Goal: Task Accomplishment & Management: Complete application form

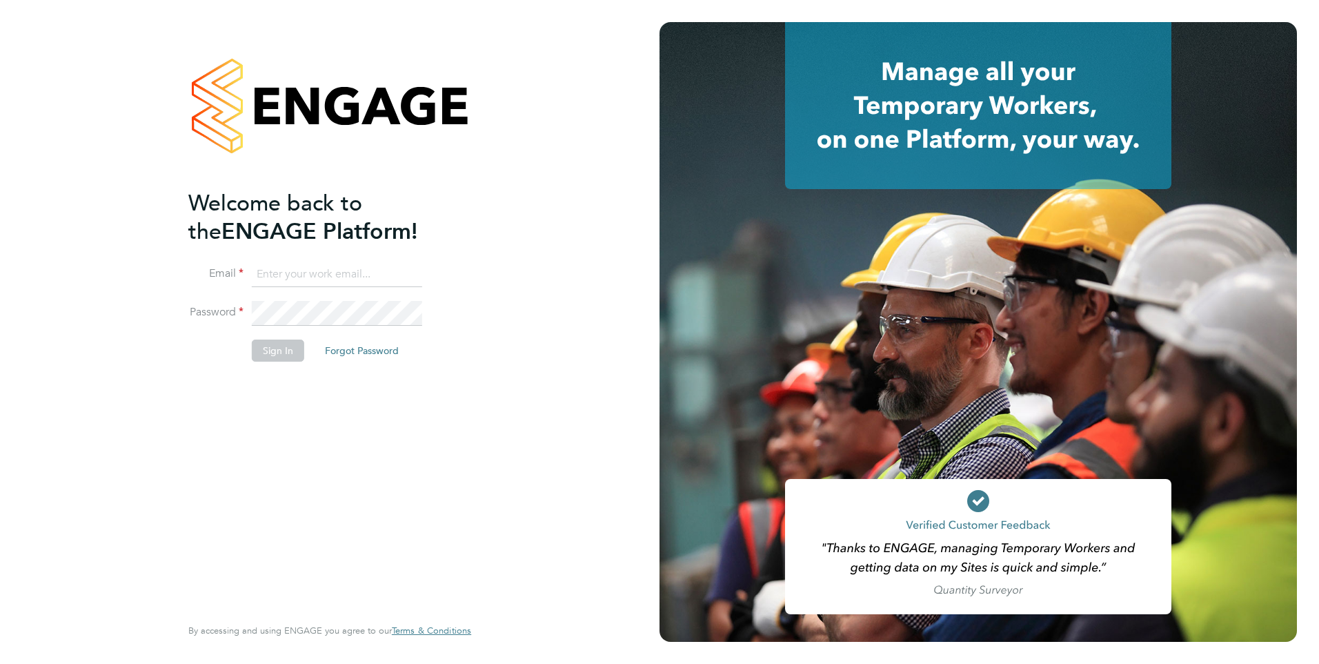
type input "[EMAIL_ADDRESS][DOMAIN_NAME]"
click at [285, 351] on button "Sign In" at bounding box center [278, 350] width 52 height 22
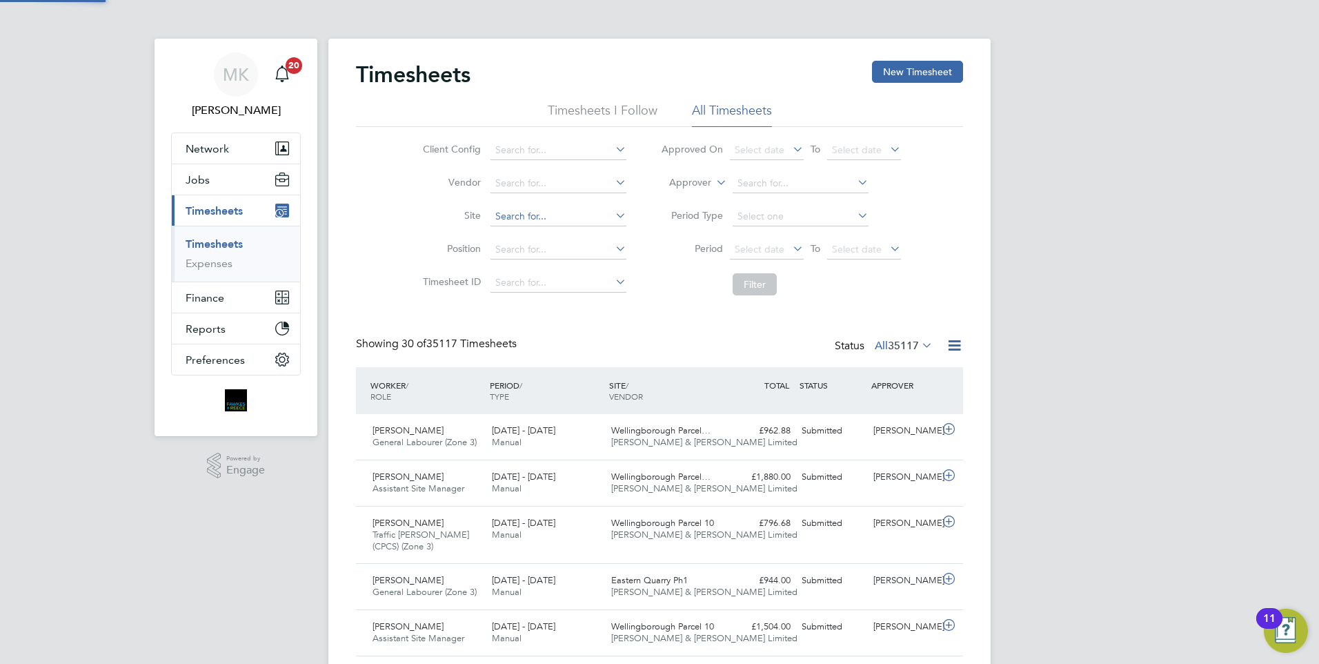
click at [547, 213] on input at bounding box center [559, 216] width 136 height 19
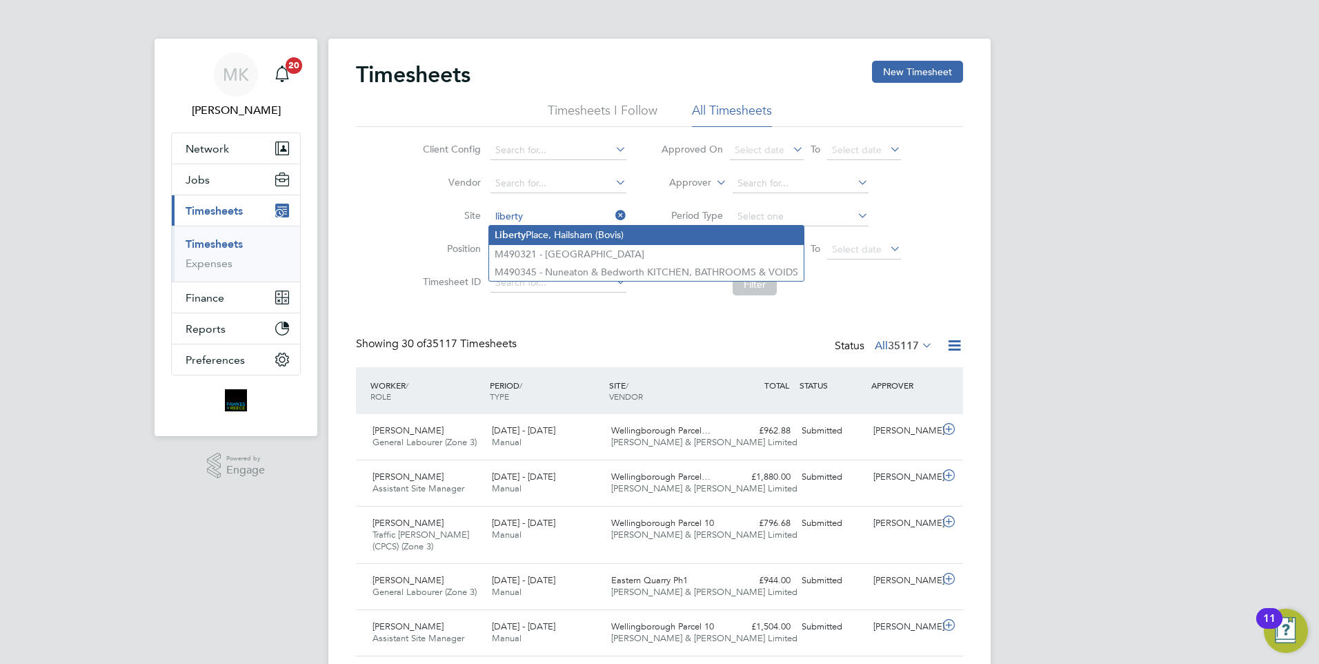
click at [566, 233] on li "[GEOGRAPHIC_DATA], Hailsham (Bovis)" at bounding box center [646, 235] width 315 height 19
type input "[GEOGRAPHIC_DATA], Hailsham (Bovis)"
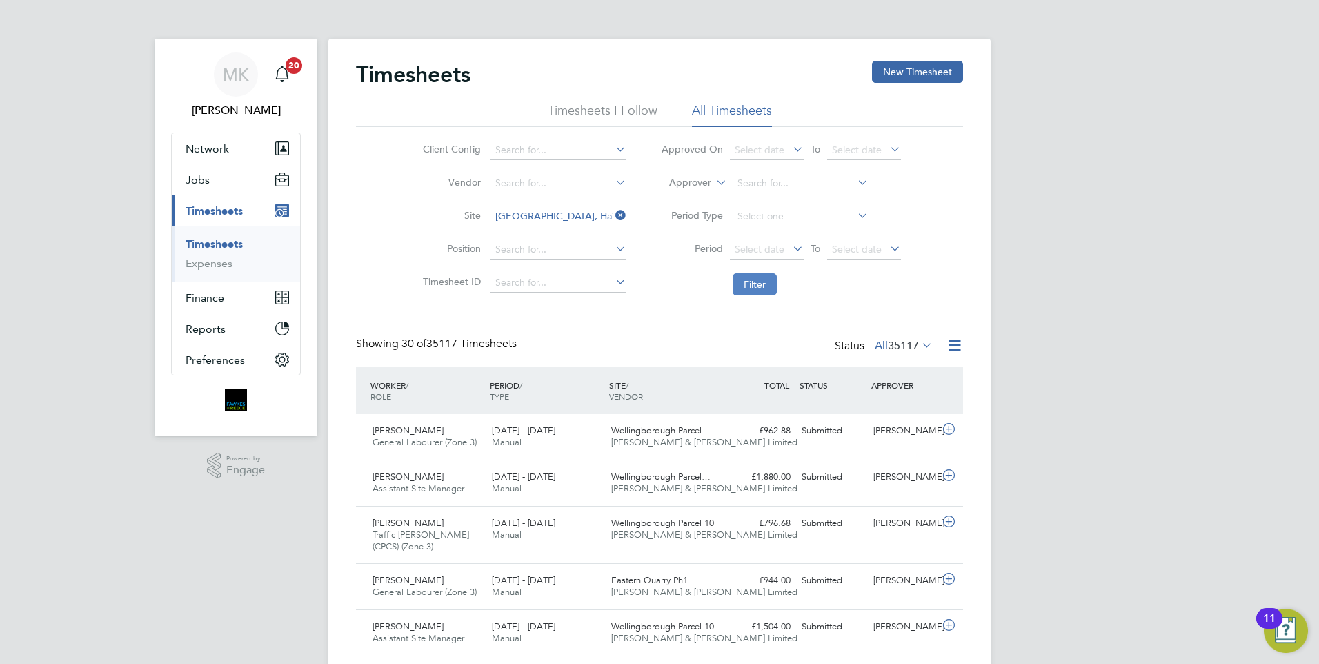
click at [749, 283] on button "Filter" at bounding box center [755, 284] width 44 height 22
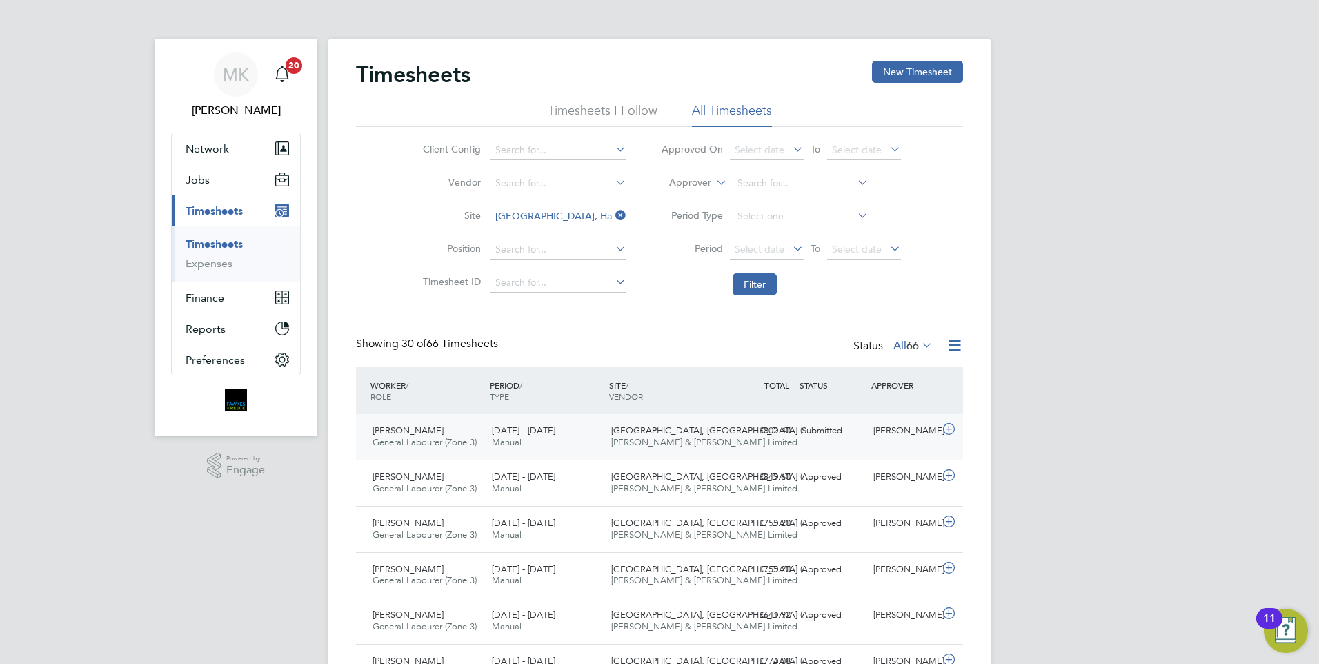
click at [764, 429] on div "£802.40 Submitted" at bounding box center [761, 431] width 72 height 23
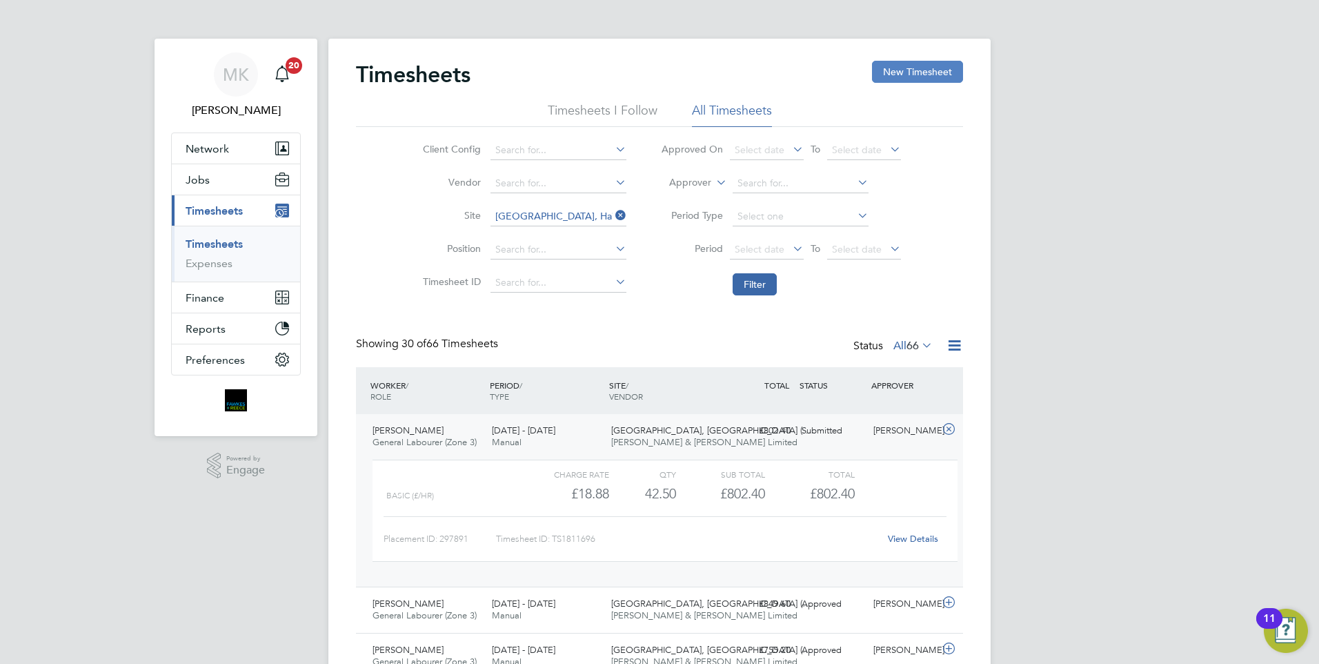
click at [935, 75] on button "New Timesheet" at bounding box center [917, 72] width 91 height 22
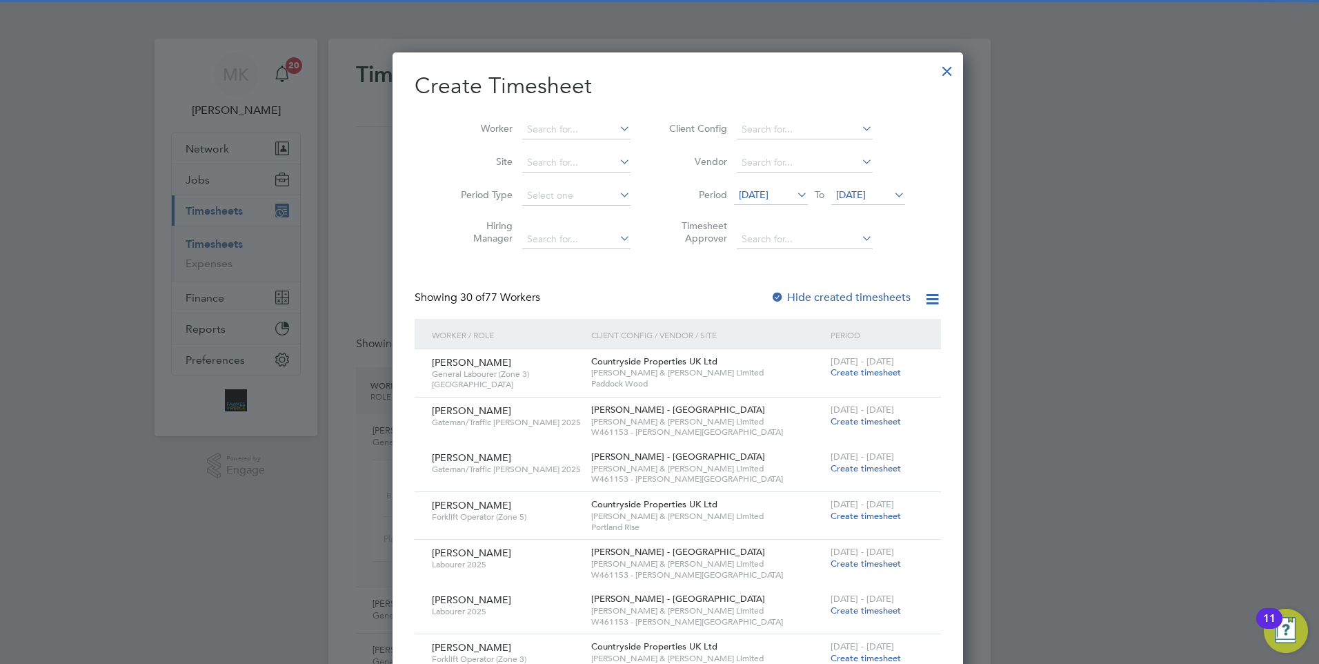
scroll to position [2080, 534]
click at [553, 126] on input at bounding box center [576, 129] width 108 height 19
click at [575, 184] on li "[PERSON_NAME]" at bounding box center [566, 185] width 127 height 19
type input "[PERSON_NAME]"
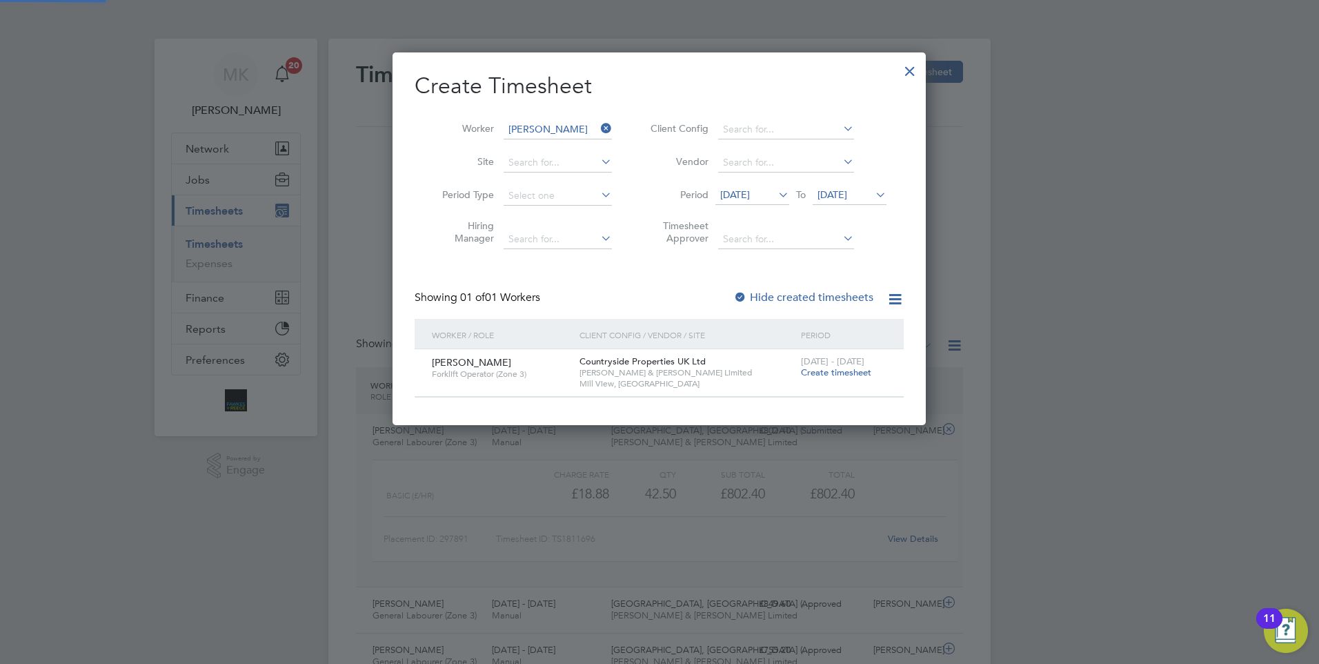
scroll to position [372, 534]
click at [838, 373] on span "Create timesheet" at bounding box center [836, 372] width 70 height 12
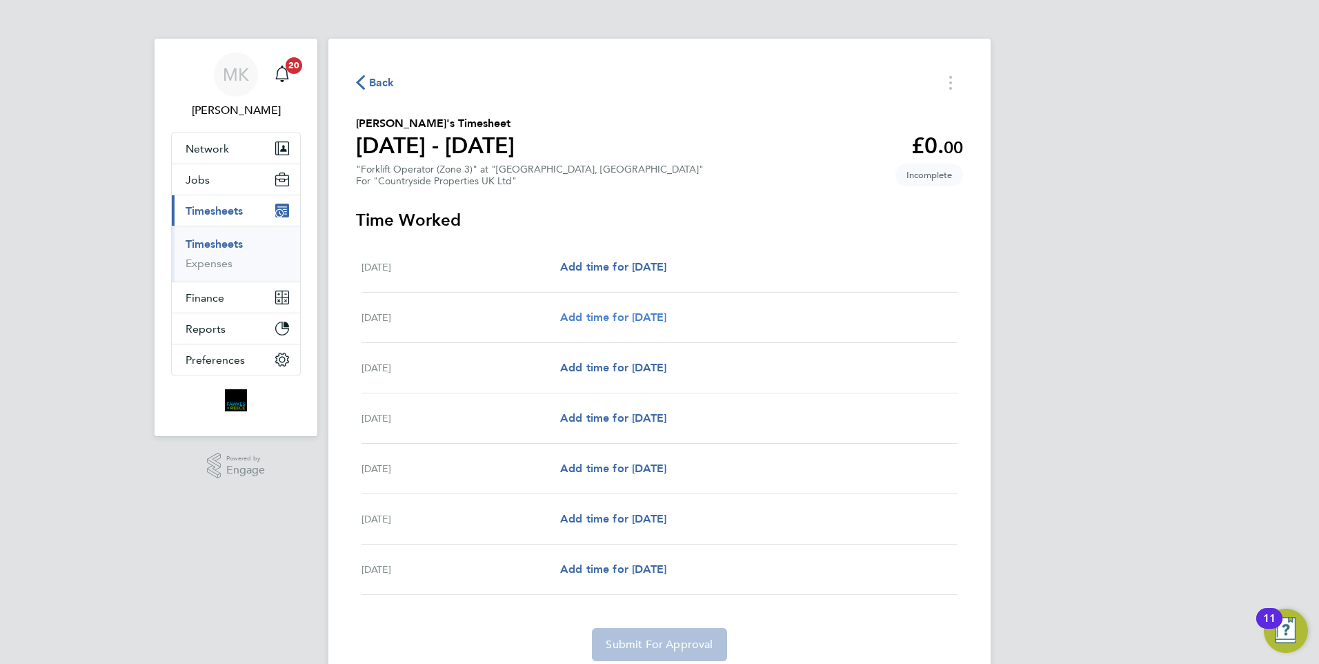
click at [663, 318] on span "Add time for [DATE]" at bounding box center [613, 317] width 106 height 13
select select "30"
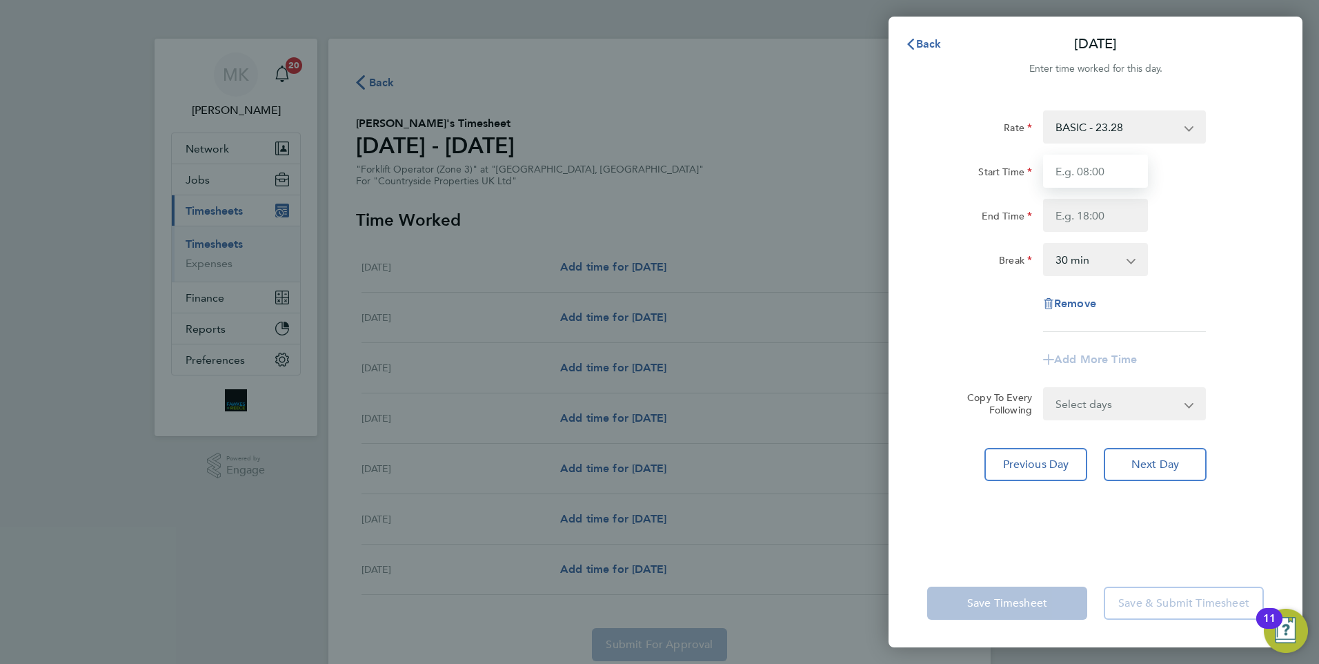
click at [1103, 179] on input "Start Time" at bounding box center [1095, 171] width 105 height 33
type input "07:30"
type input "16:30"
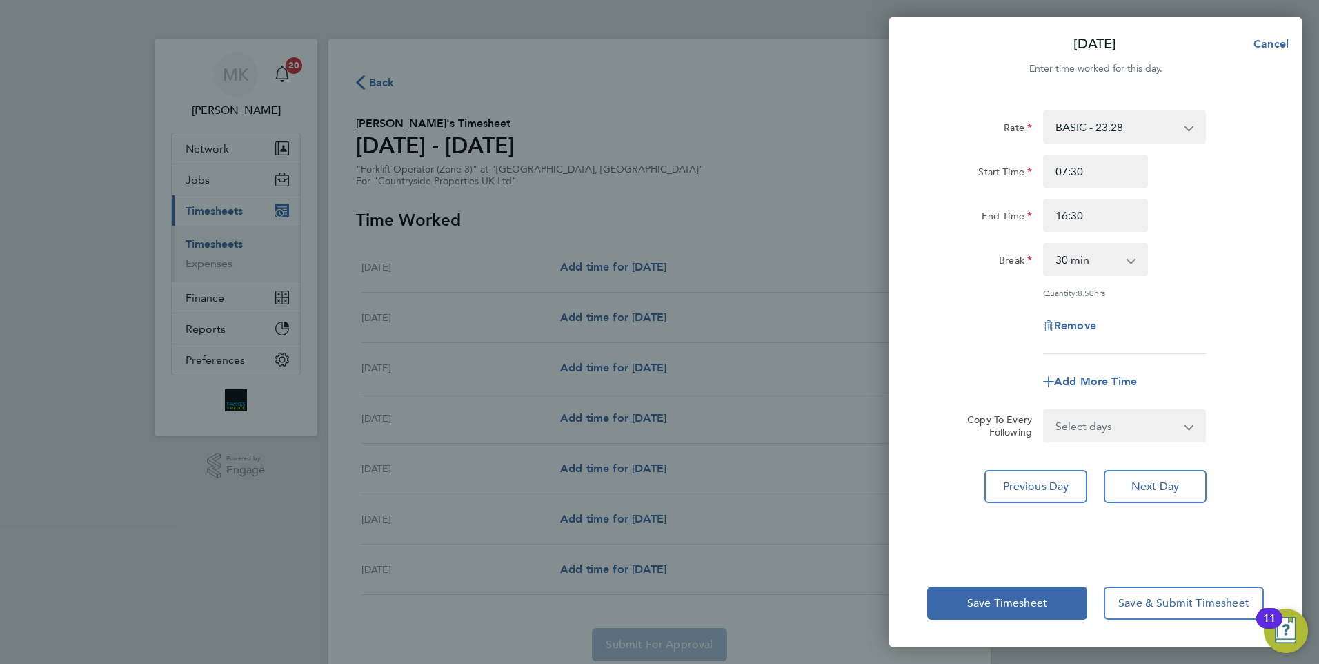
click at [1132, 264] on app-icon-cross-button at bounding box center [1138, 259] width 17 height 30
click at [1101, 259] on select "0 min 15 min 30 min 45 min 60 min 75 min 90 min" at bounding box center [1088, 259] width 86 height 30
select select "0"
click at [1045, 244] on select "0 min 15 min 30 min 45 min 60 min 75 min 90 min" at bounding box center [1088, 259] width 86 height 30
click at [1151, 423] on select "Select days Day Weekday (Mon-Fri) Weekend (Sat-Sun) [DATE] [DATE] [DATE] [DATE]…" at bounding box center [1117, 426] width 145 height 30
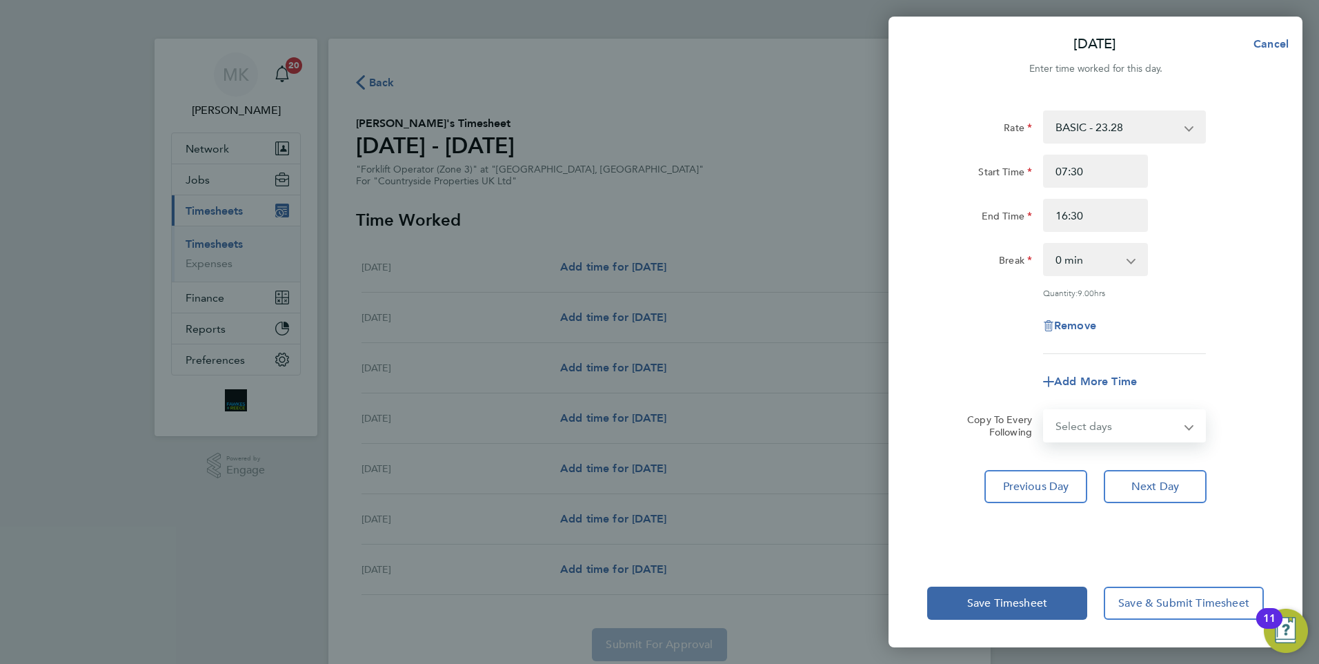
select select "WEEKDAY"
click at [1045, 411] on select "Select days Day Weekday (Mon-Fri) Weekend (Sat-Sun) [DATE] [DATE] [DATE] [DATE]…" at bounding box center [1117, 426] width 145 height 30
select select "[DATE]"
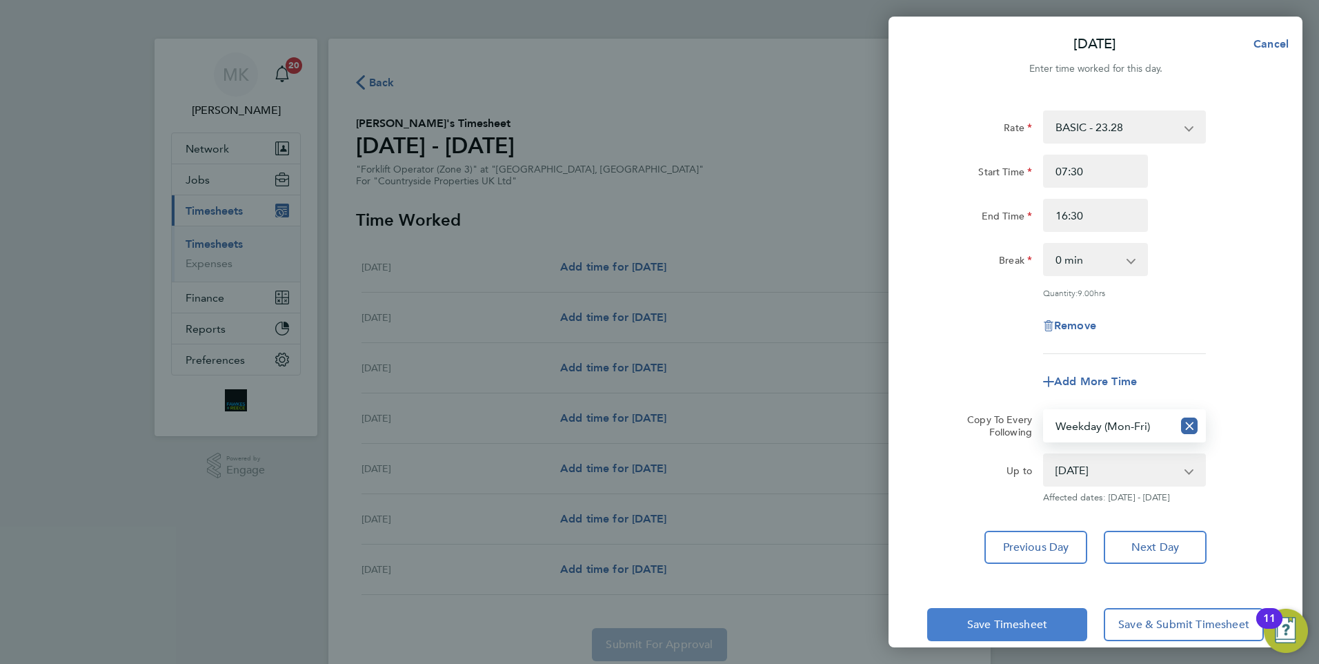
click at [1007, 625] on span "Save Timesheet" at bounding box center [1007, 625] width 80 height 14
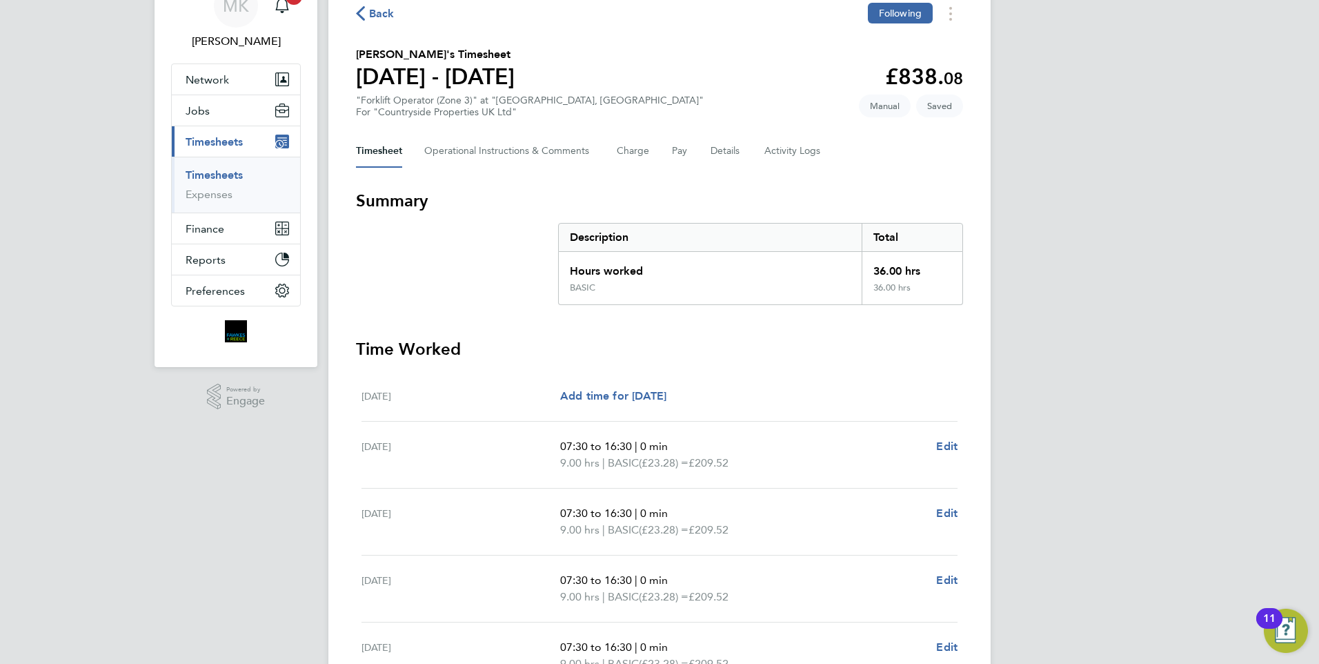
scroll to position [138, 0]
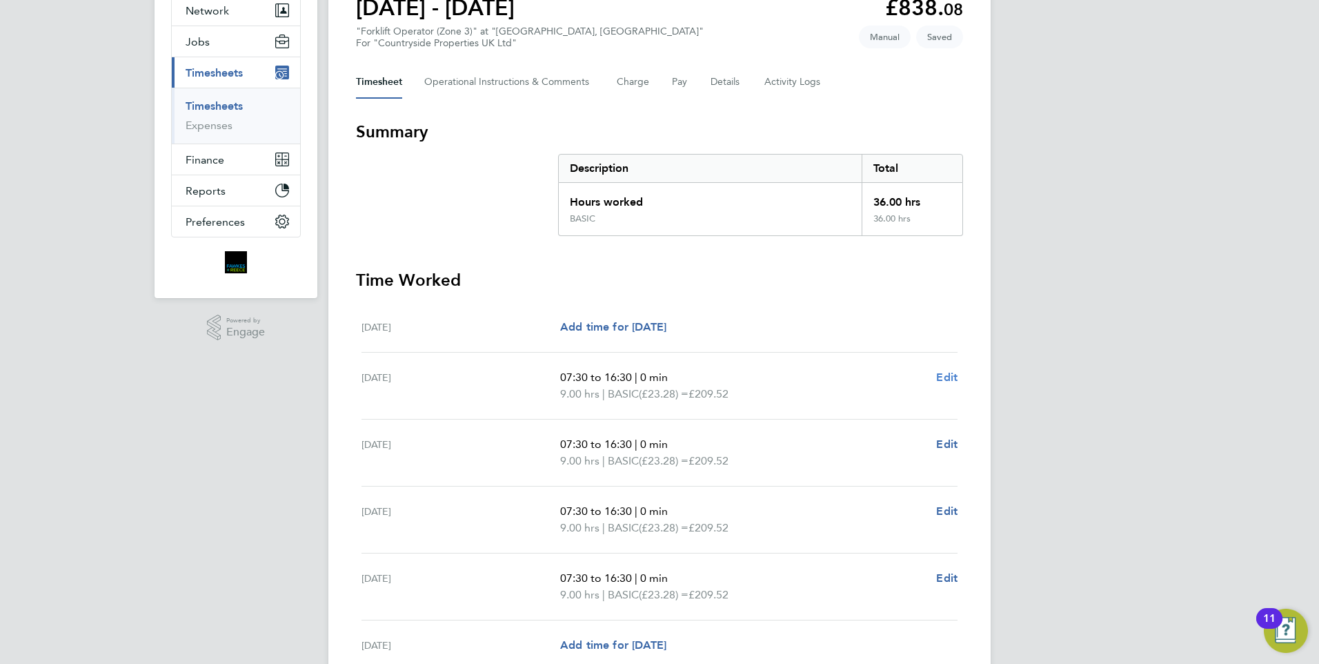
click at [949, 376] on span "Edit" at bounding box center [946, 377] width 21 height 13
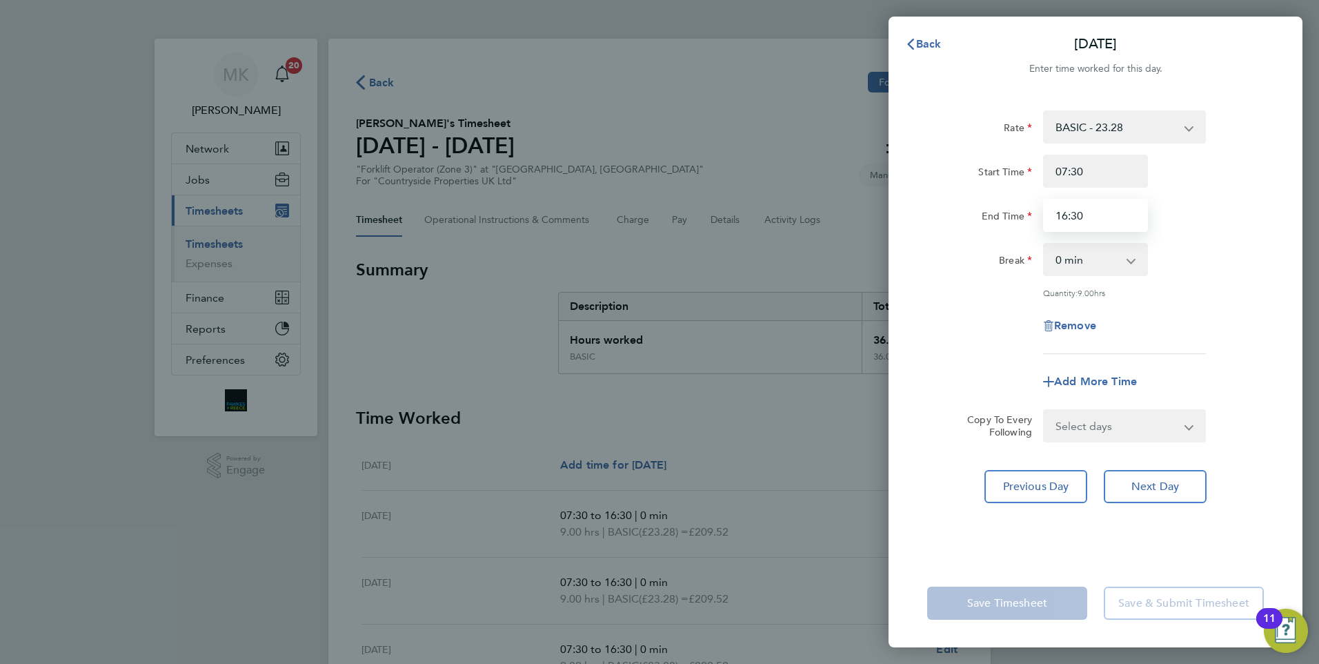
click at [1119, 211] on input "16:30" at bounding box center [1095, 215] width 105 height 33
type input "1"
type input "17:00"
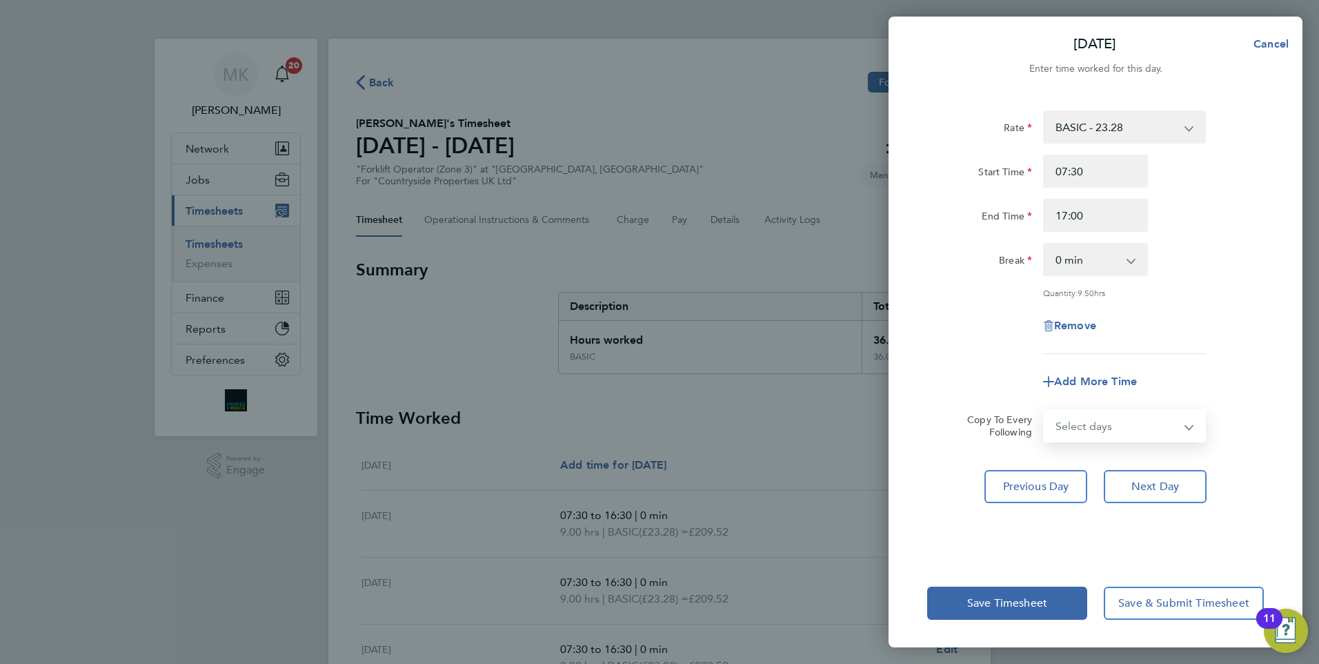
click at [1130, 428] on select "Select days Day Weekday (Mon-Fri) Weekend (Sat-Sun) [DATE] [DATE] [DATE] [DATE]…" at bounding box center [1117, 426] width 145 height 30
select select "WEEKDAY"
click at [1045, 411] on select "Select days Day Weekday (Mon-Fri) Weekend (Sat-Sun) [DATE] [DATE] [DATE] [DATE]…" at bounding box center [1117, 426] width 145 height 30
select select "[DATE]"
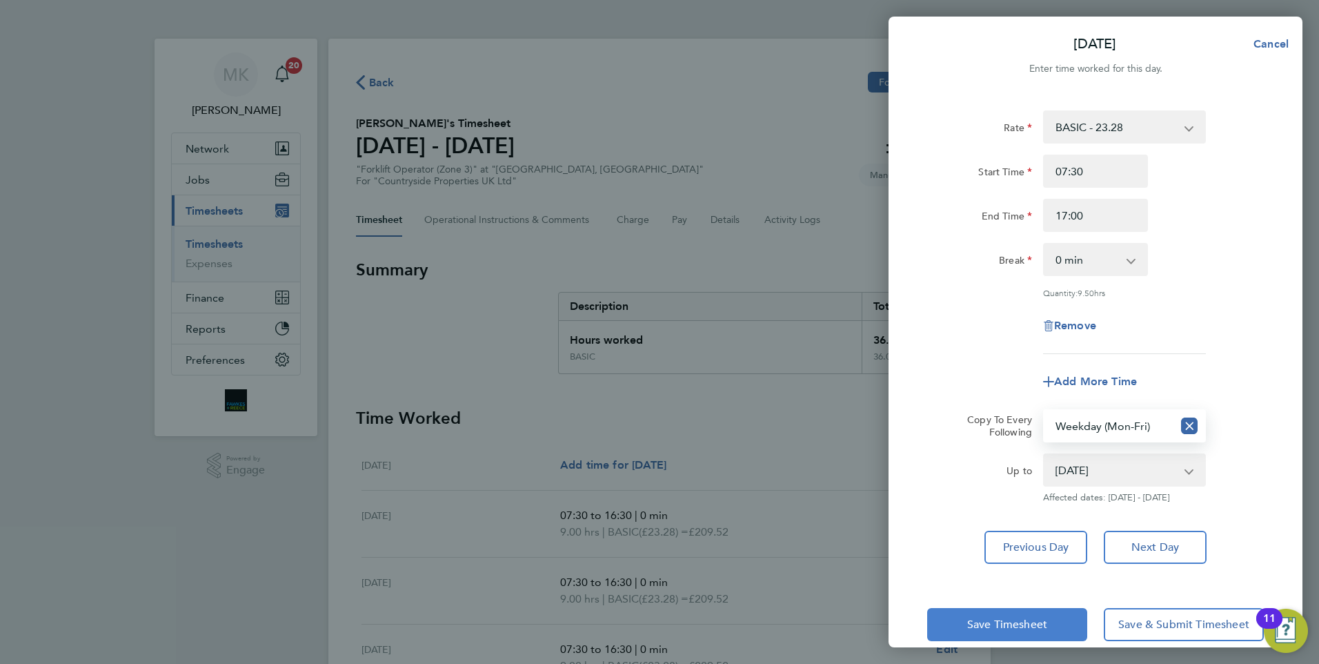
click at [1025, 620] on span "Save Timesheet" at bounding box center [1007, 625] width 80 height 14
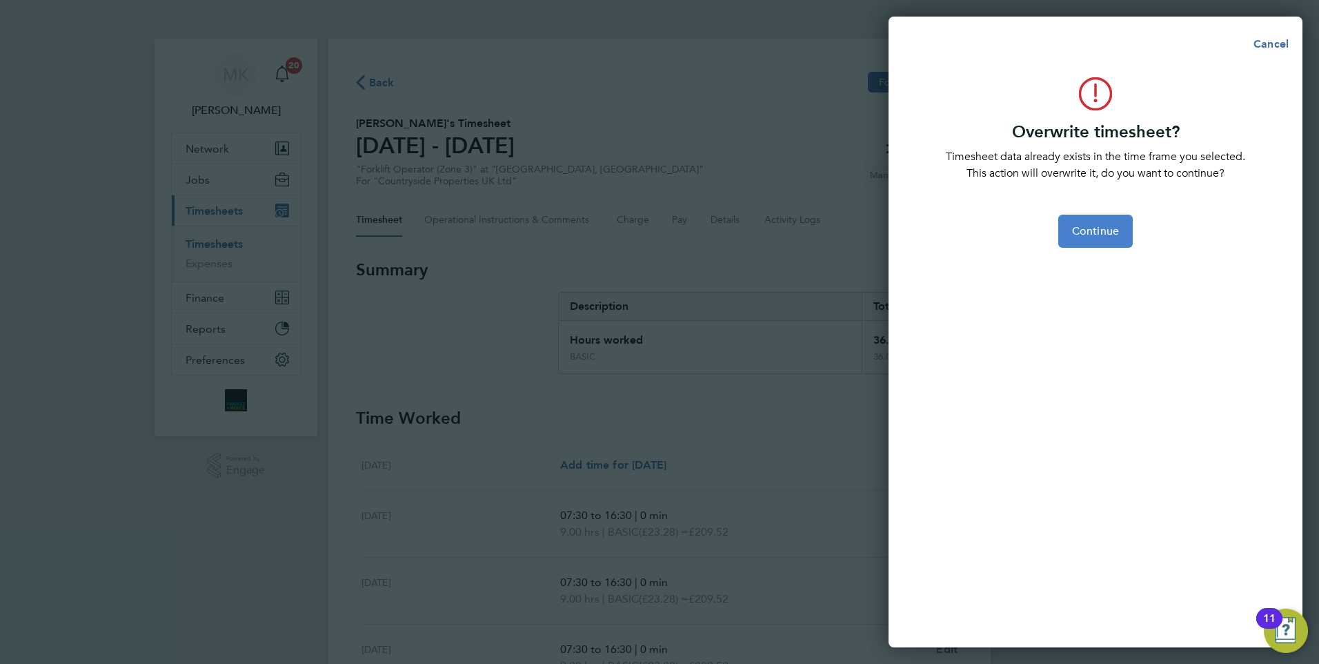
click at [1107, 233] on span "Continue" at bounding box center [1095, 231] width 47 height 14
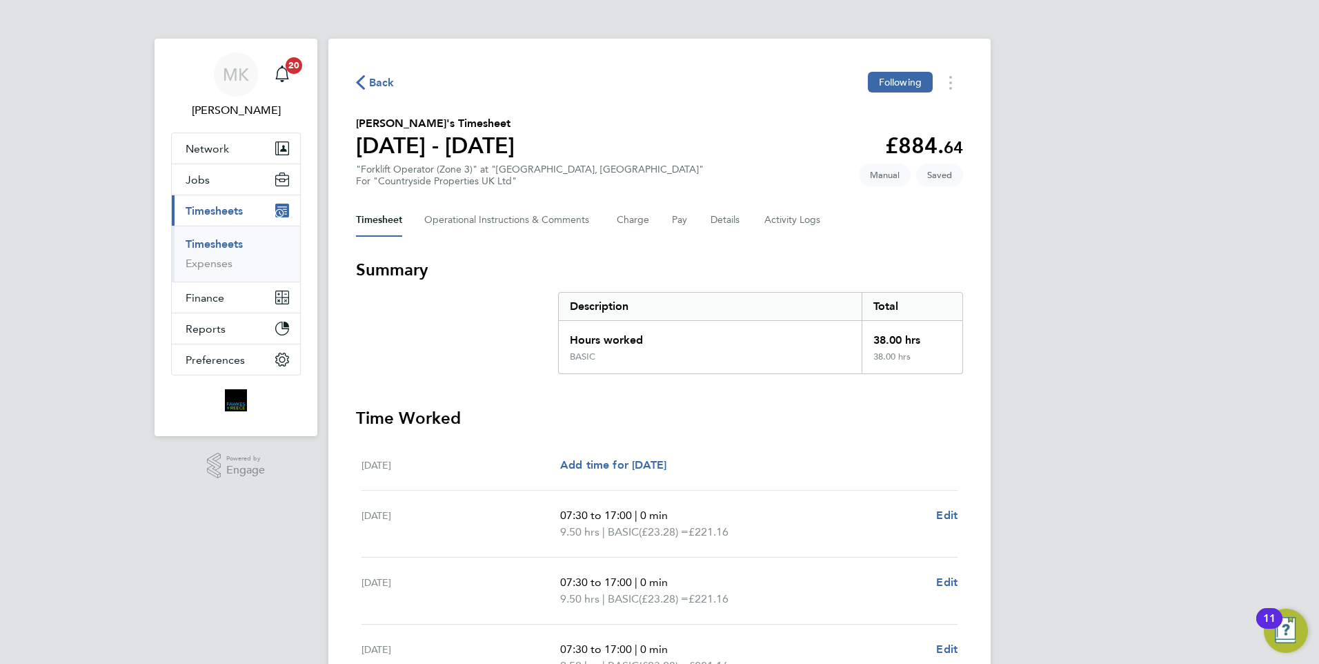
scroll to position [69, 0]
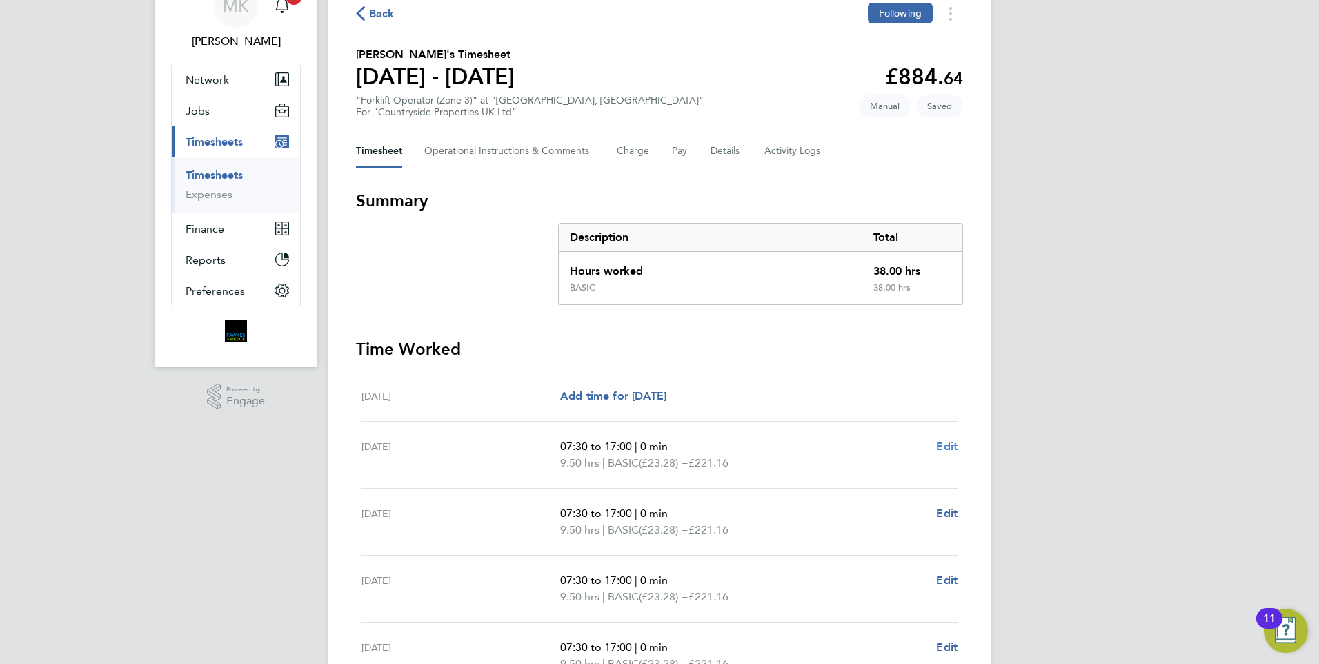
click at [952, 446] on span "Edit" at bounding box center [946, 446] width 21 height 13
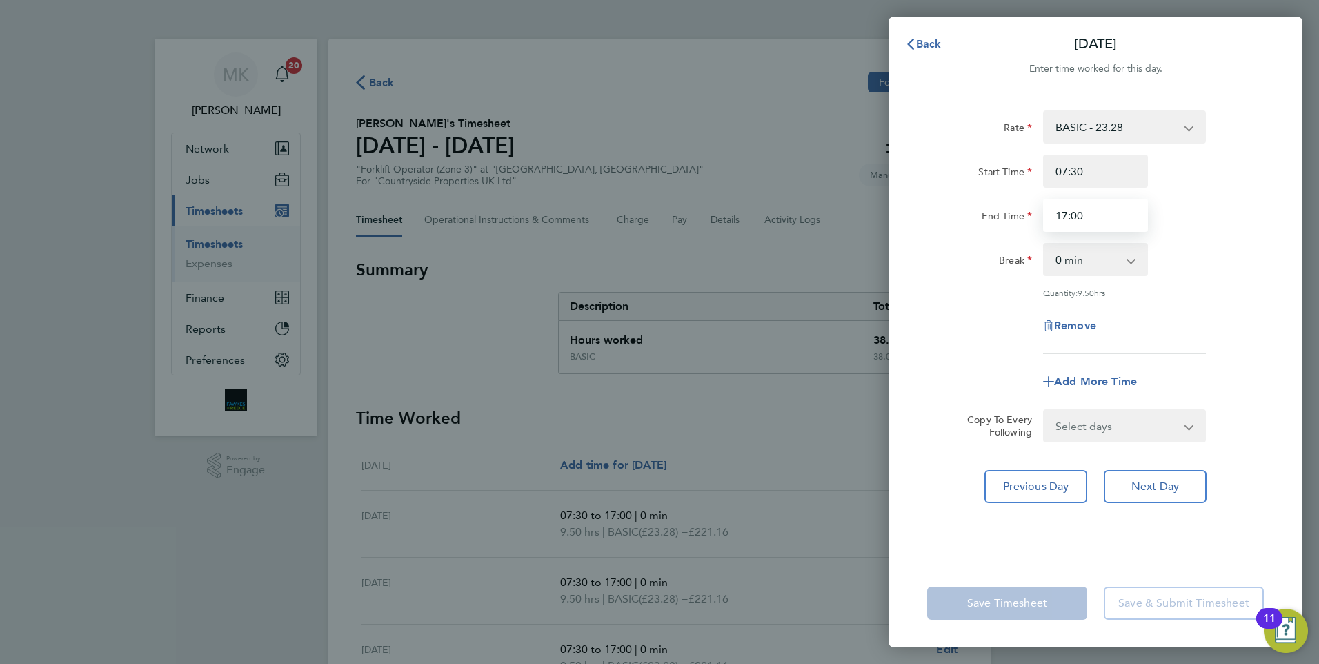
click at [1110, 220] on input "17:00" at bounding box center [1095, 215] width 105 height 33
type input "17:30"
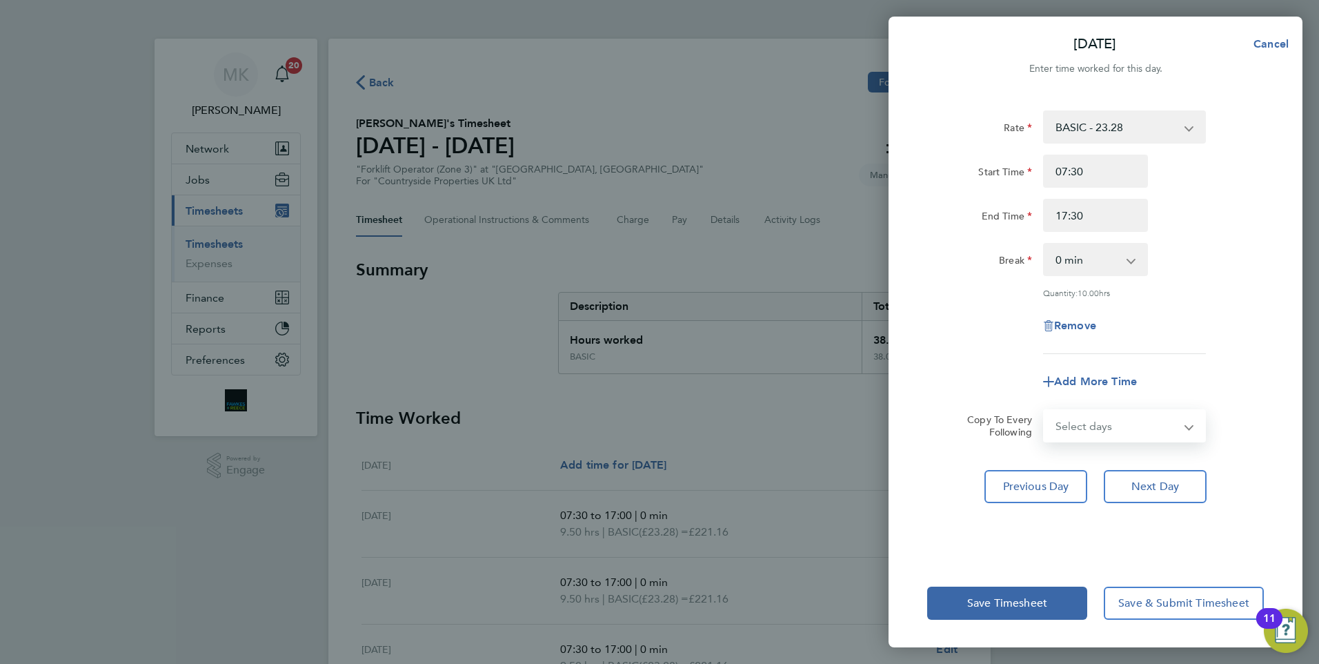
click at [1101, 422] on select "Select days Day Weekday (Mon-Fri) Weekend (Sat-Sun) [DATE] [DATE] [DATE] [DATE]…" at bounding box center [1117, 426] width 145 height 30
select select "WEEKDAY"
click at [1045, 411] on select "Select days Day Weekday (Mon-Fri) Weekend (Sat-Sun) [DATE] [DATE] [DATE] [DATE]…" at bounding box center [1117, 426] width 145 height 30
select select "[DATE]"
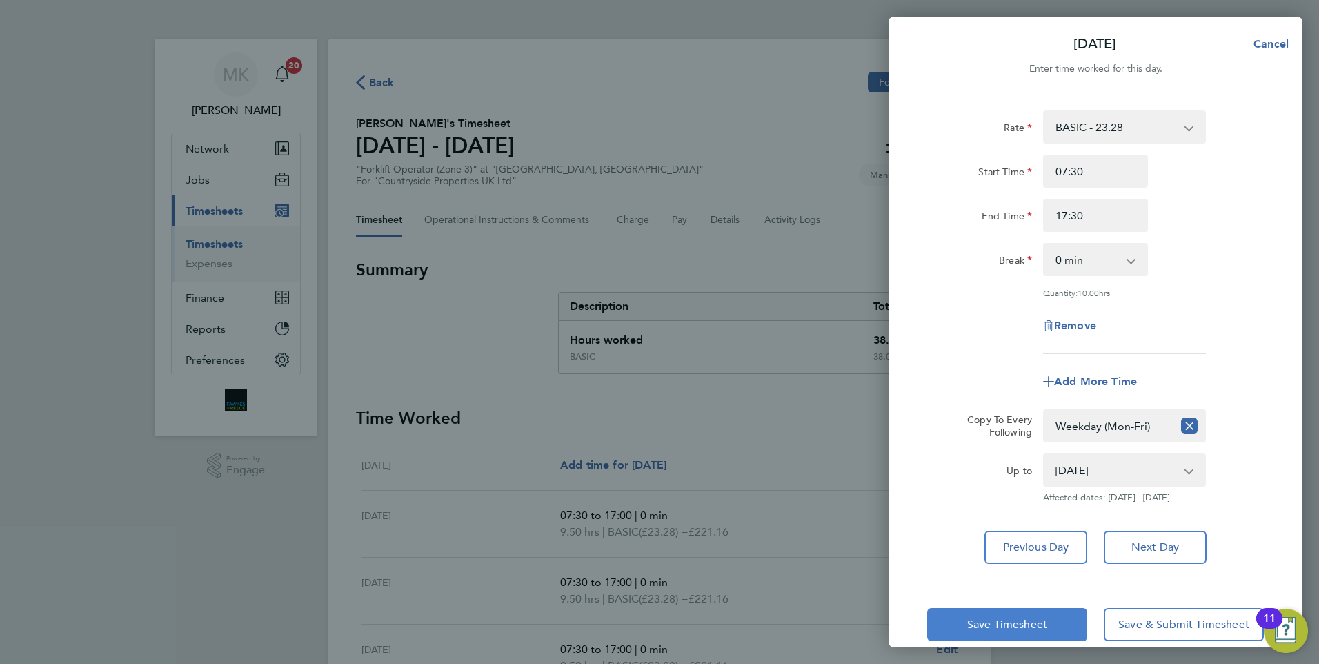
click at [1018, 622] on span "Save Timesheet" at bounding box center [1007, 625] width 80 height 14
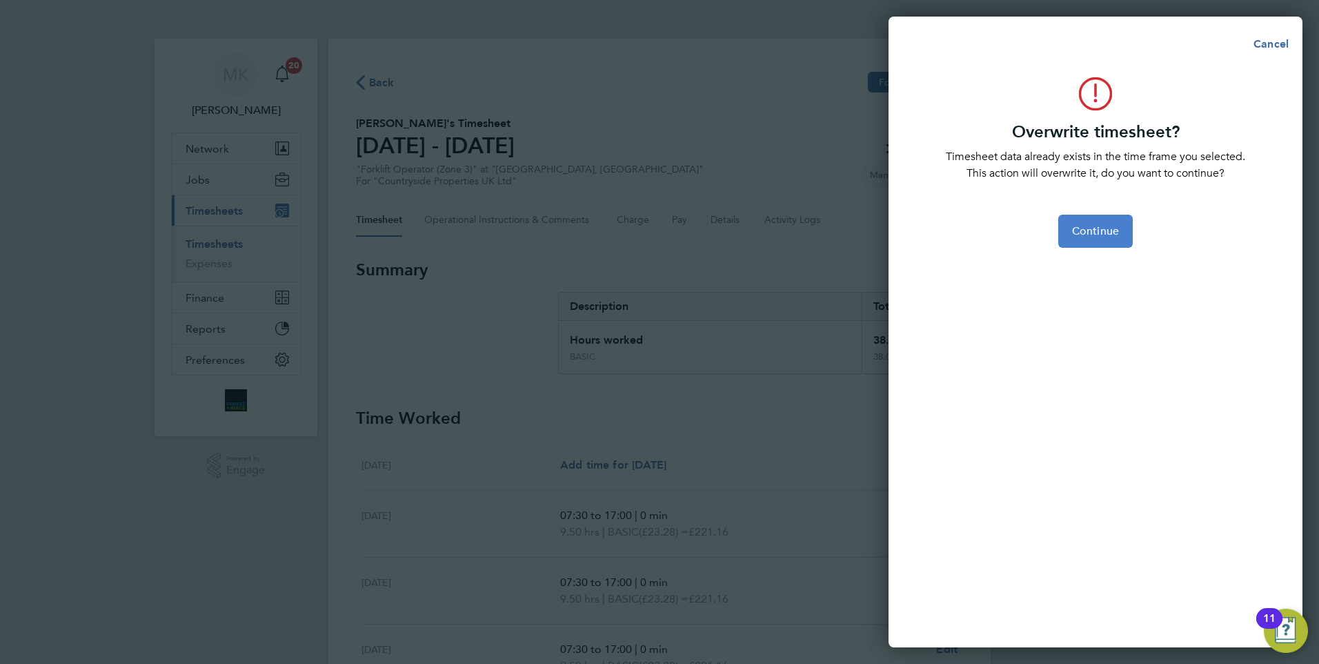
click at [1096, 228] on span "Continue" at bounding box center [1095, 231] width 47 height 14
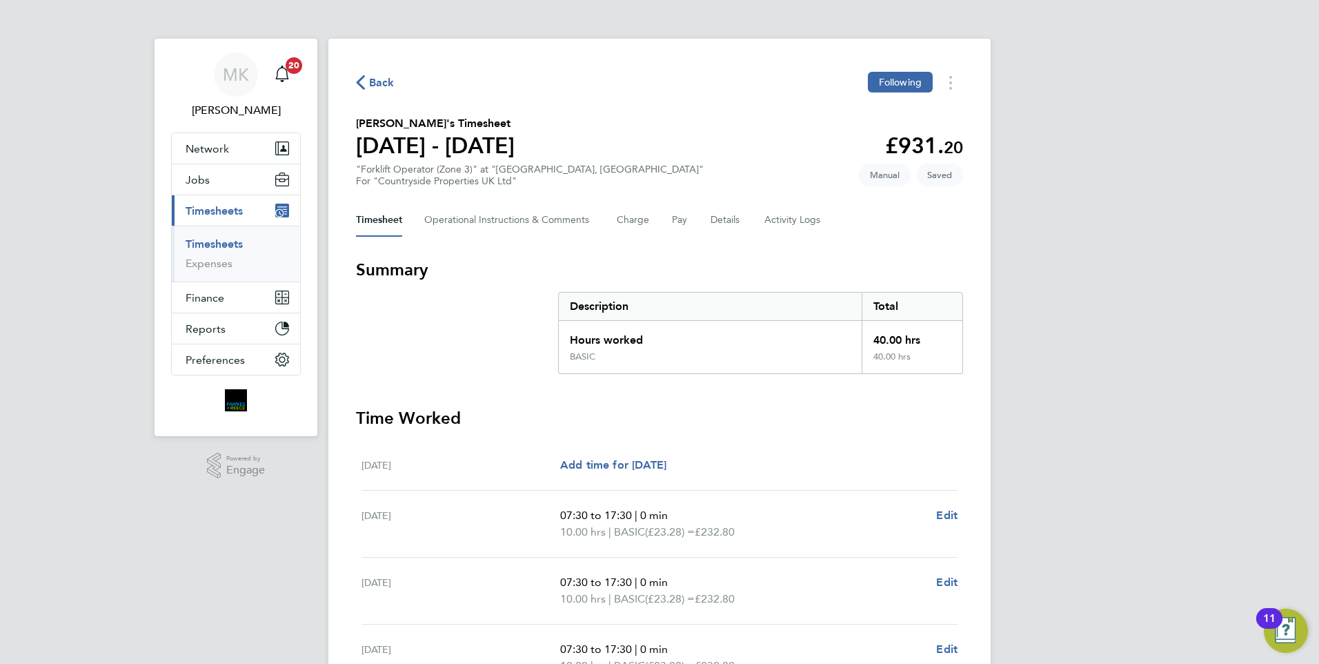
scroll to position [69, 0]
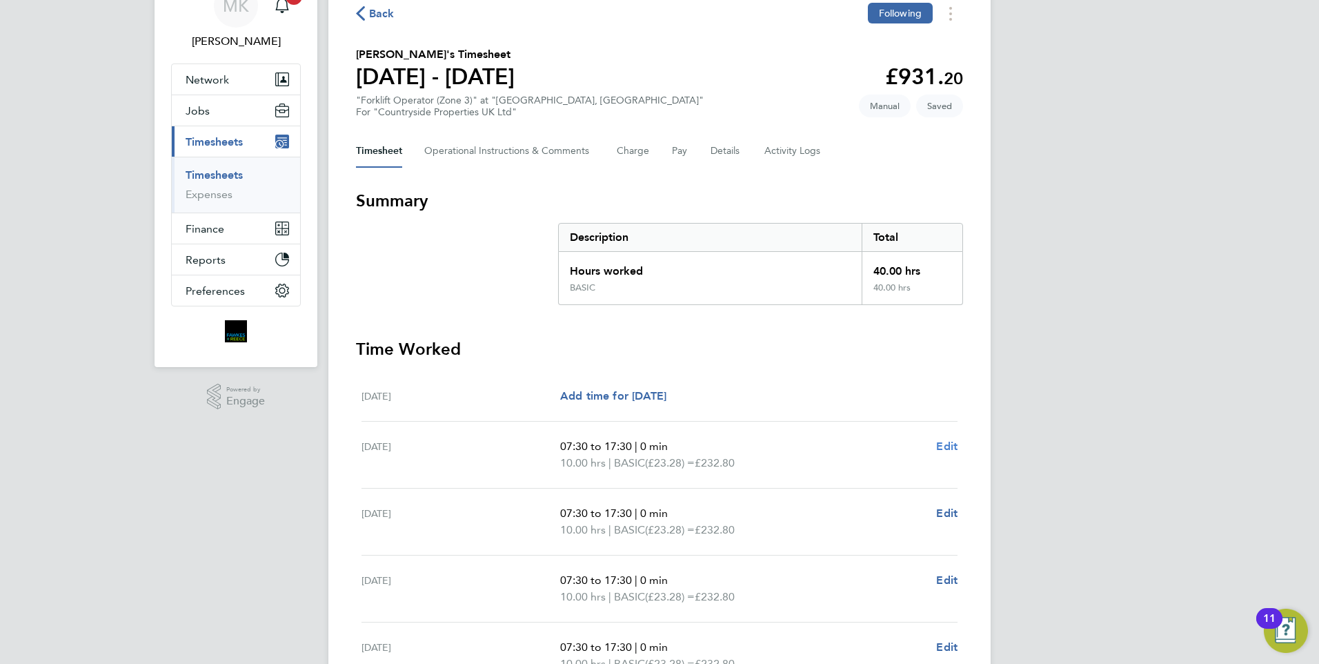
click at [948, 446] on span "Edit" at bounding box center [946, 446] width 21 height 13
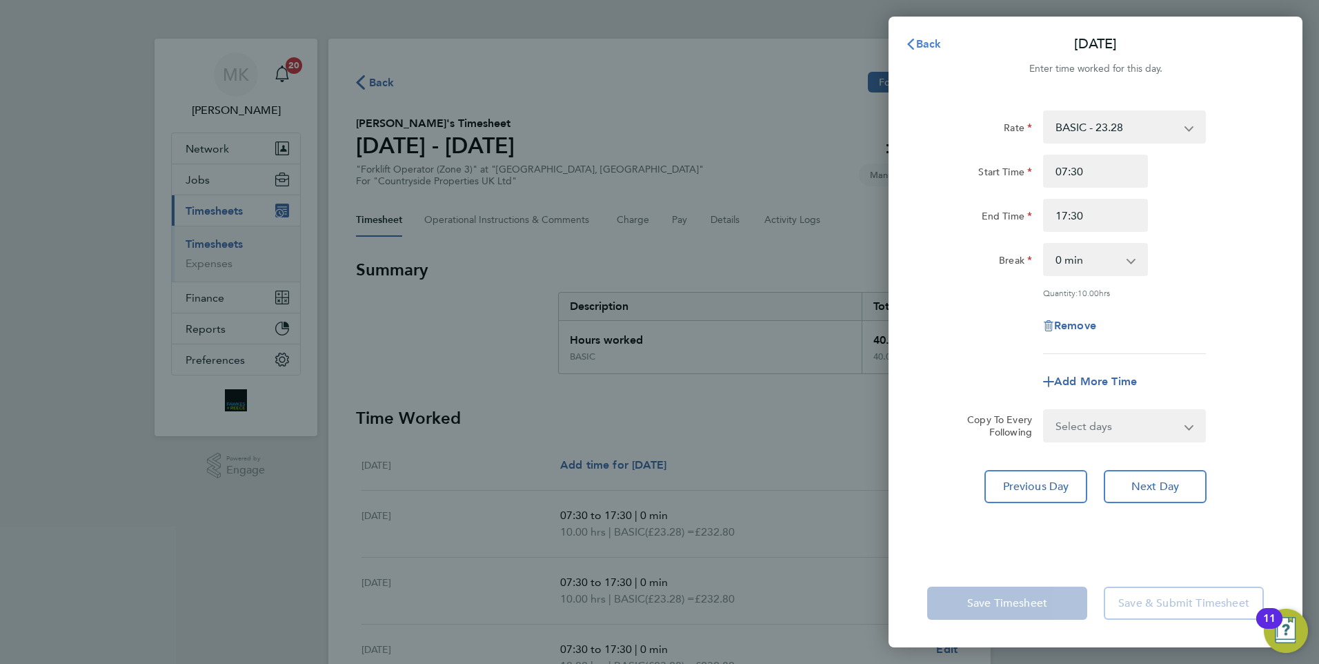
click at [940, 44] on span "Back" at bounding box center [929, 43] width 26 height 13
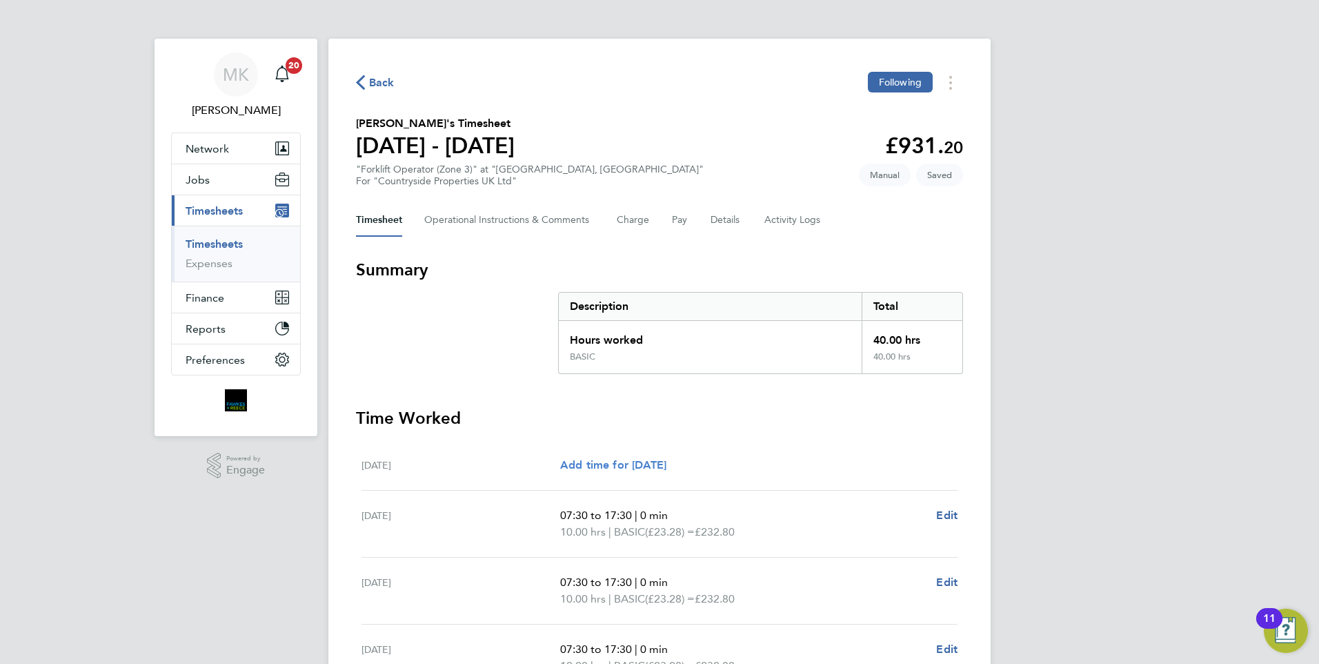
click at [667, 462] on span "Add time for [DATE]" at bounding box center [613, 464] width 106 height 13
select select "30"
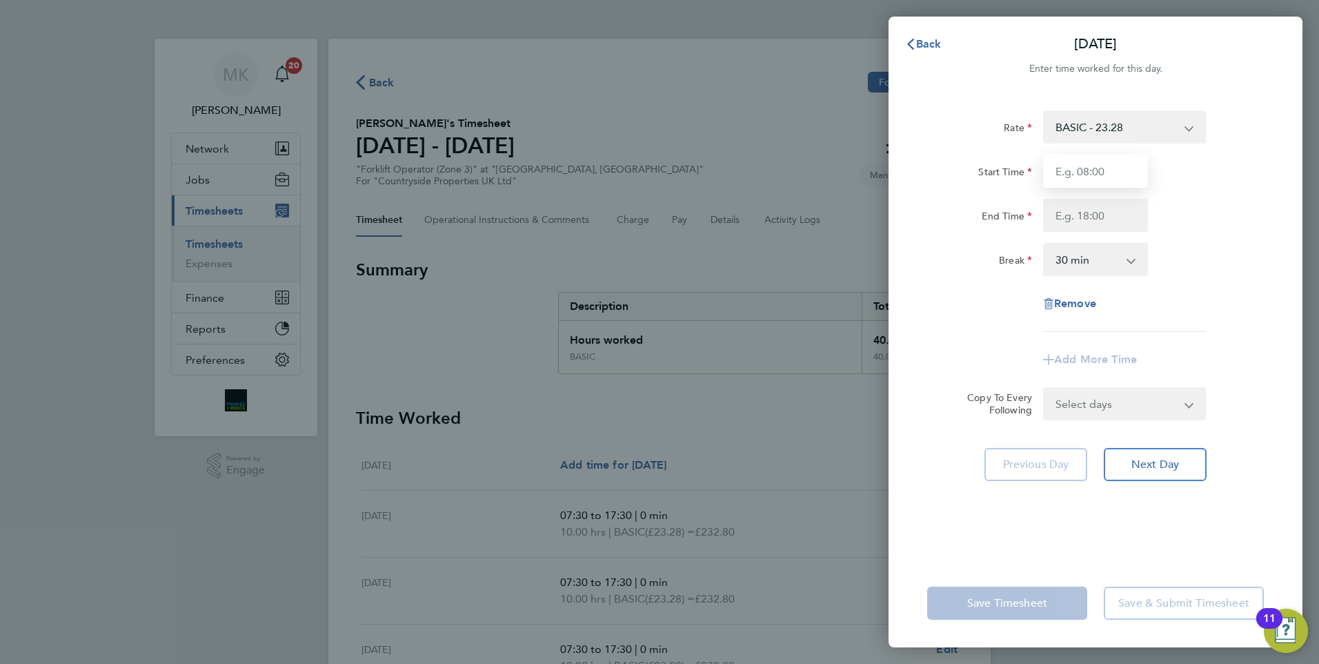
click at [1094, 172] on input "Start Time" at bounding box center [1095, 171] width 105 height 33
type input "07:30"
type input "17:30"
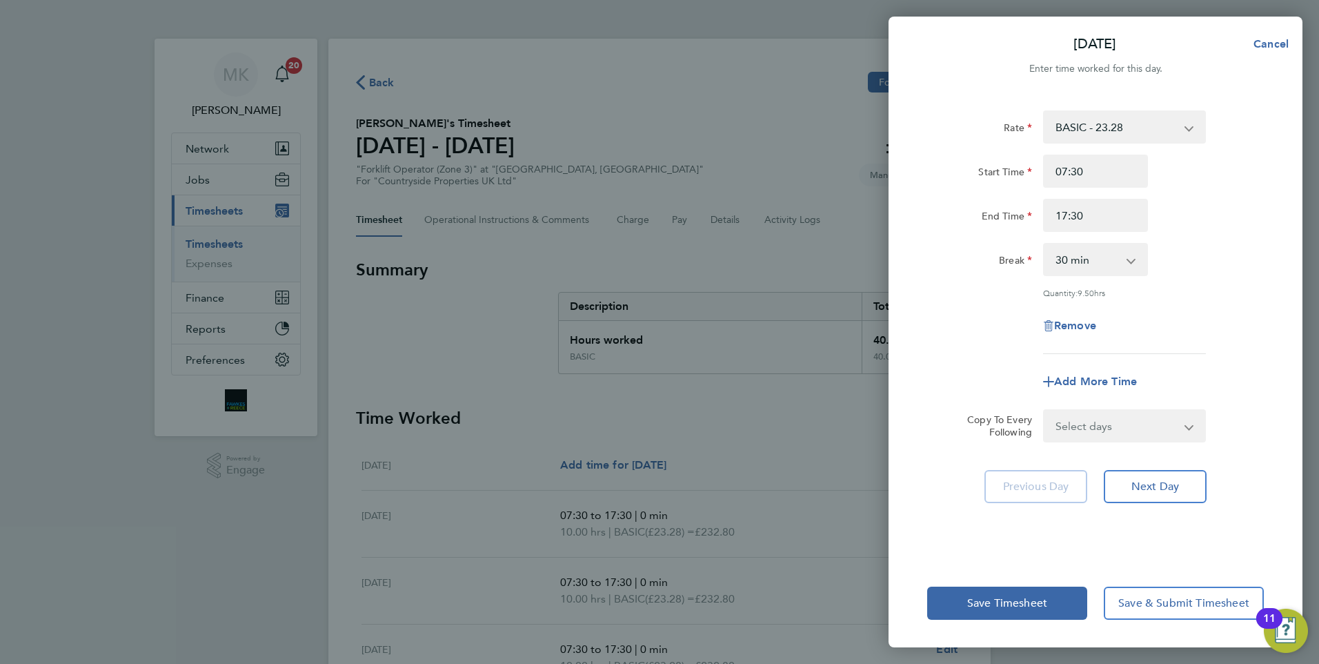
click at [1089, 262] on select "0 min 15 min 30 min 45 min 60 min 75 min 90 min" at bounding box center [1088, 259] width 86 height 30
select select "0"
click at [1045, 244] on select "0 min 15 min 30 min 45 min 60 min 75 min 90 min" at bounding box center [1088, 259] width 86 height 30
click at [1112, 220] on input "17:30" at bounding box center [1095, 215] width 105 height 33
type input "17:00"
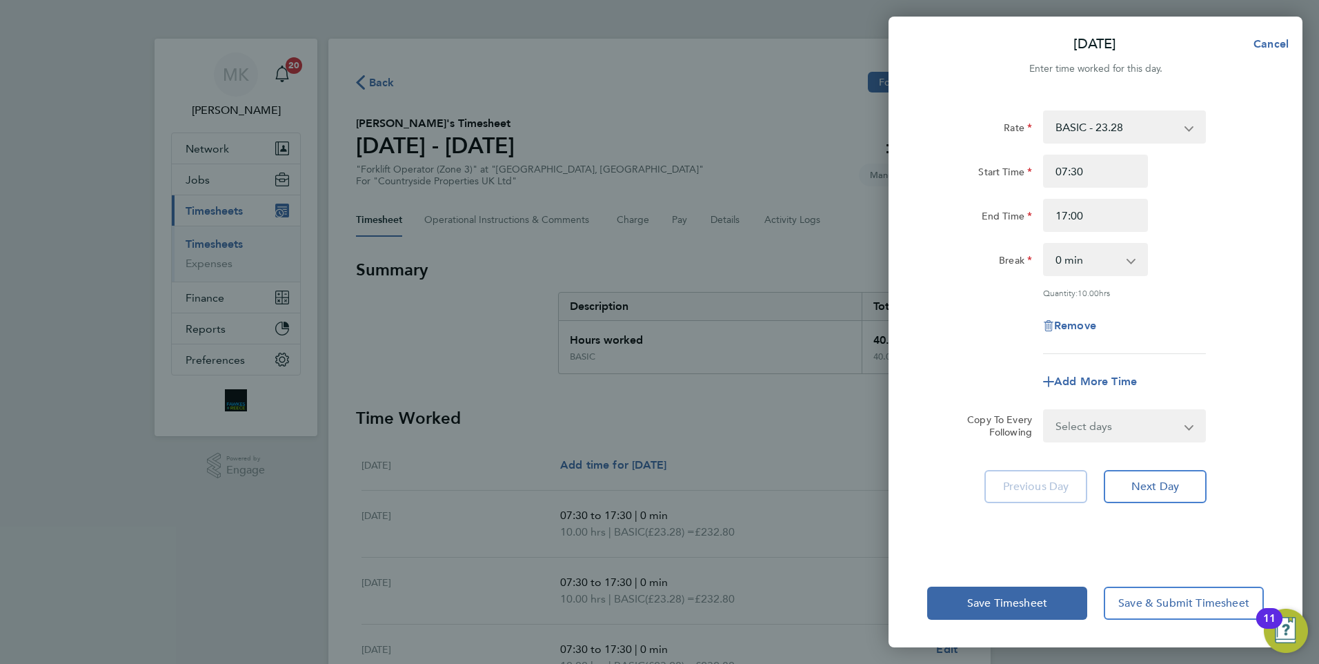
click at [1182, 311] on div "Remove" at bounding box center [1096, 325] width 348 height 33
click at [1128, 432] on select "Select days Day Weekday (Mon-Fri) Weekend (Sat-Sun) [DATE] [DATE] [DATE] [DATE]…" at bounding box center [1117, 426] width 145 height 30
select select "WEEKDAY"
click at [1045, 411] on select "Select days Day Weekday (Mon-Fri) Weekend (Sat-Sun) [DATE] [DATE] [DATE] [DATE]…" at bounding box center [1117, 426] width 145 height 30
select select "[DATE]"
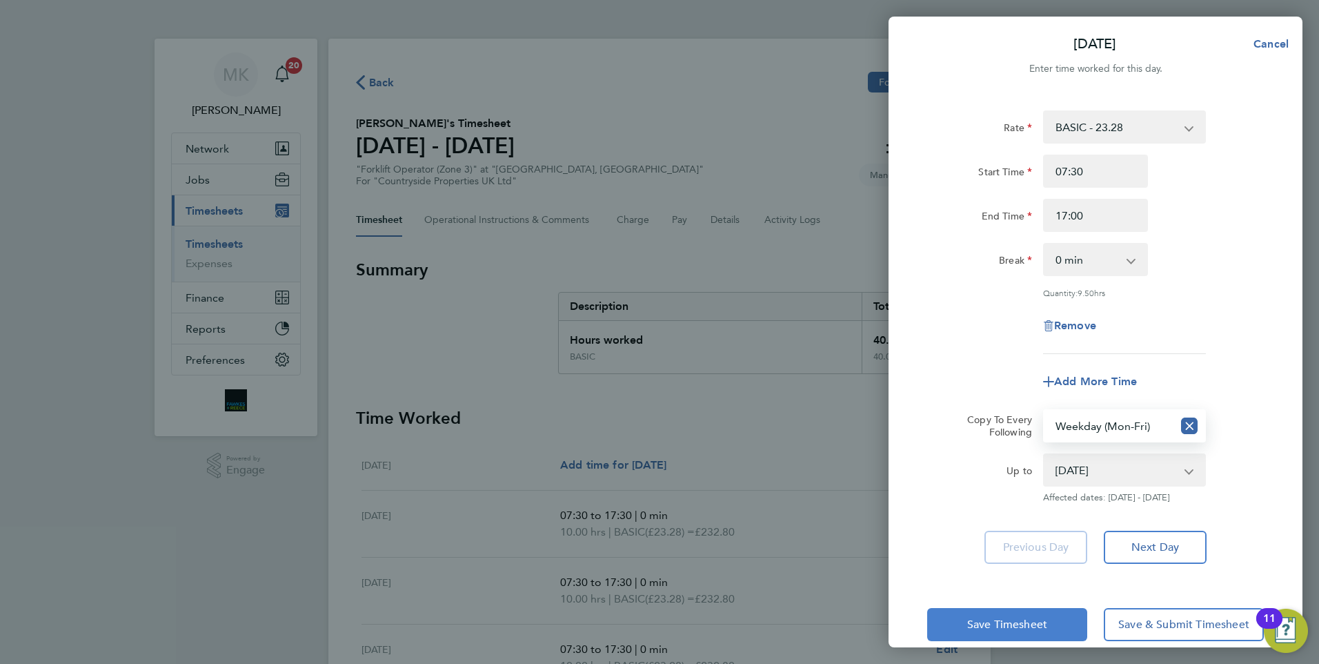
click at [1018, 620] on span "Save Timesheet" at bounding box center [1007, 625] width 80 height 14
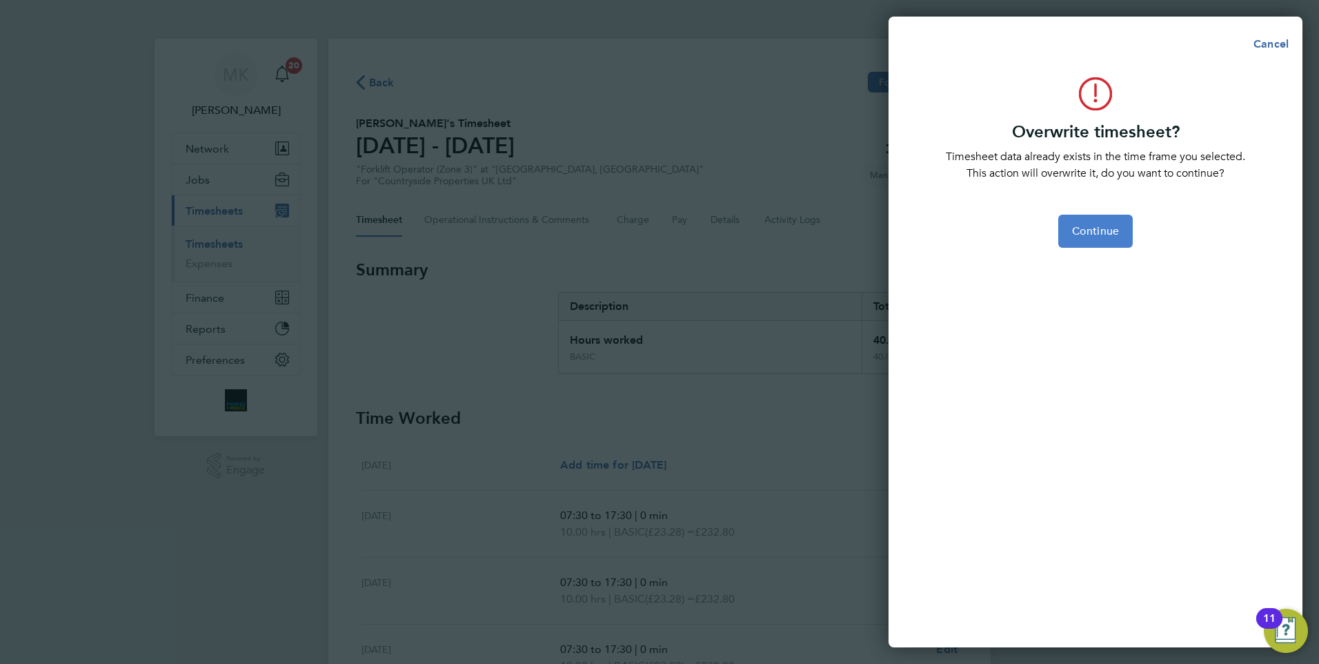
click at [1106, 237] on span "Continue" at bounding box center [1095, 231] width 47 height 14
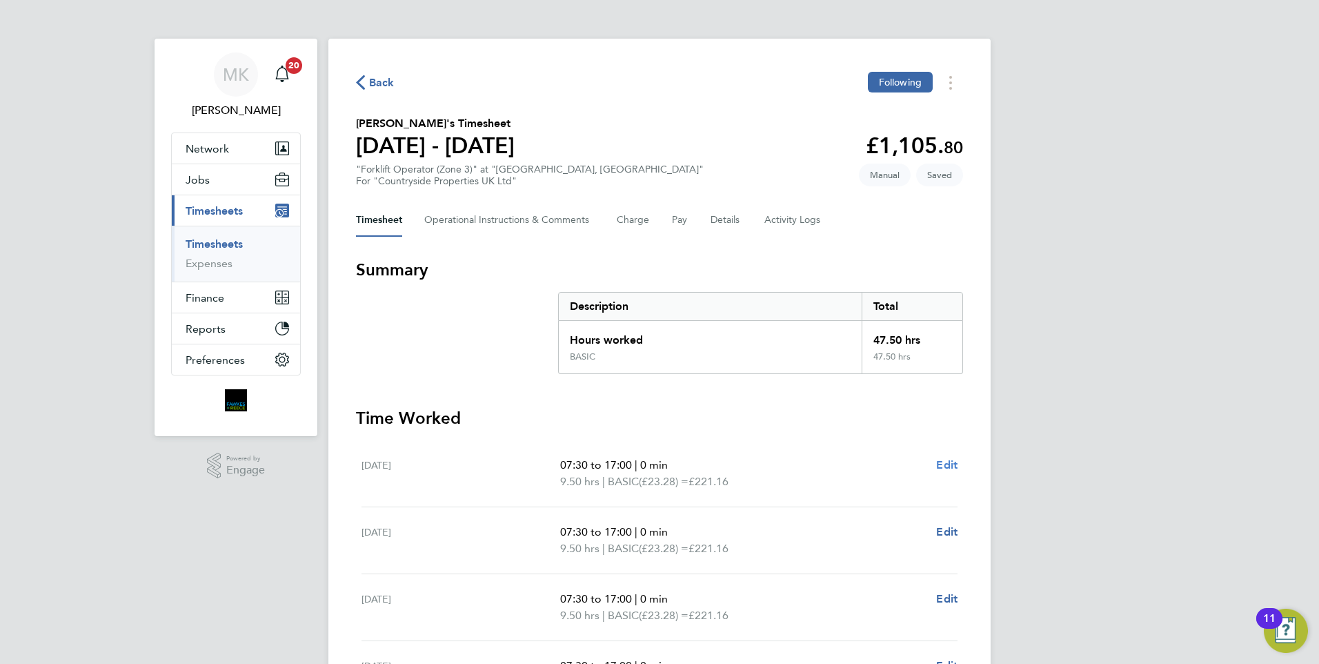
click at [953, 463] on span "Edit" at bounding box center [946, 464] width 21 height 13
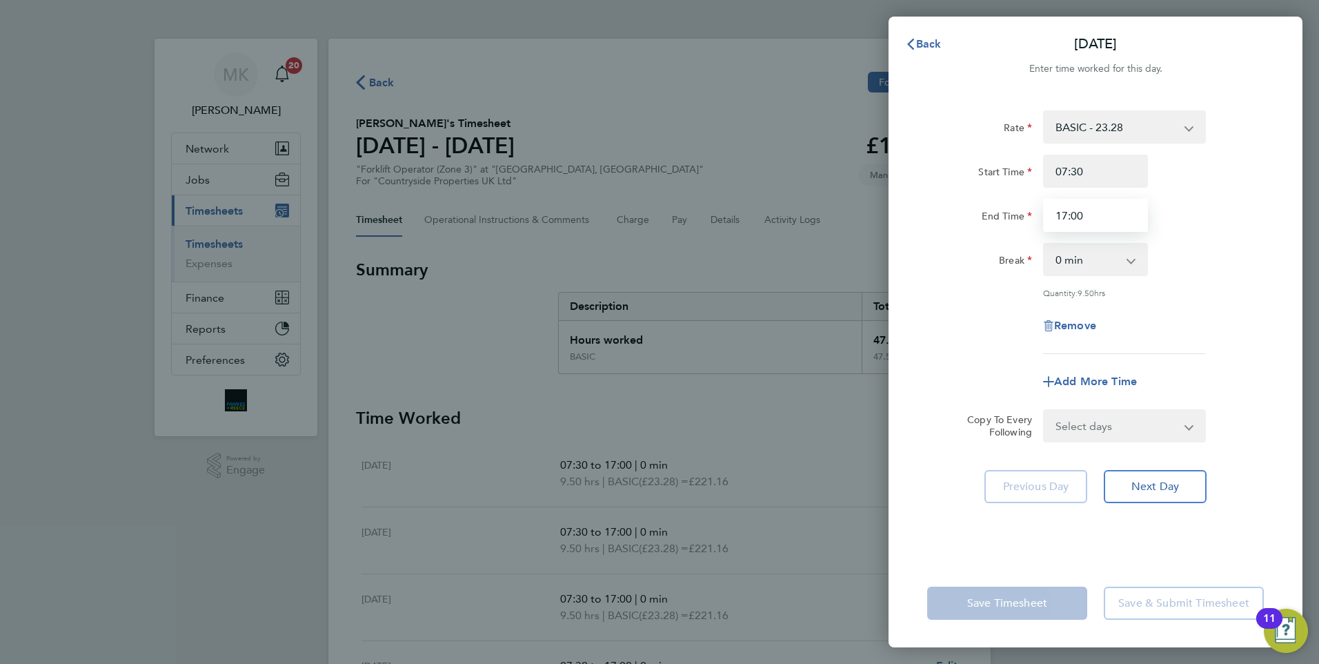
click at [1096, 223] on input "17:00" at bounding box center [1095, 215] width 105 height 33
type input "1"
type input "16:30"
click at [1135, 431] on select "Select days Day Weekday (Mon-Fri) Weekend (Sat-Sun) [DATE] [DATE] [DATE] [DATE]…" at bounding box center [1117, 426] width 145 height 30
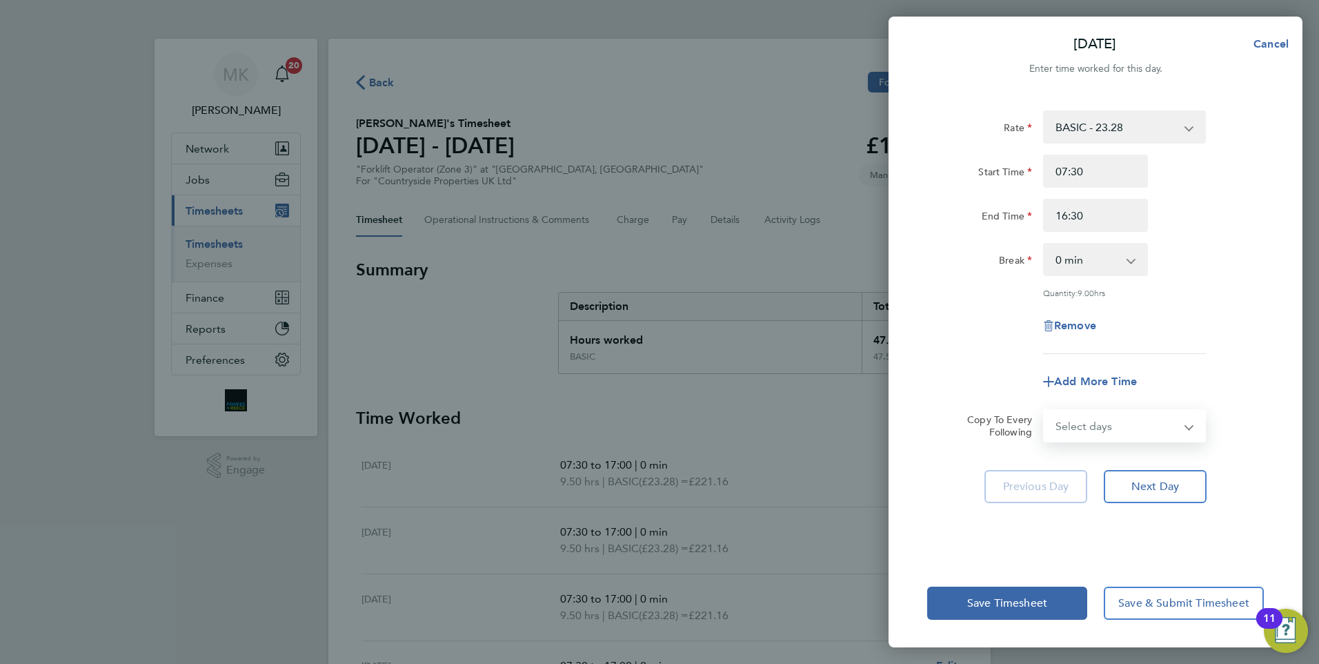
click at [1248, 355] on app-timesheet-line-form-group "Rate BASIC - 23.28 Start Time 07:30 End Time 16:30 Break 0 min 15 min 30 min 45…" at bounding box center [1095, 254] width 337 height 288
click at [1136, 420] on select "Select days Day Weekday (Mon-Fri) Weekend (Sat-Sun) [DATE] [DATE] [DATE] [DATE]…" at bounding box center [1117, 426] width 145 height 30
select select "WEEKDAY"
click at [1045, 411] on select "Select days Day Weekday (Mon-Fri) Weekend (Sat-Sun) [DATE] [DATE] [DATE] [DATE]…" at bounding box center [1117, 426] width 145 height 30
select select "[DATE]"
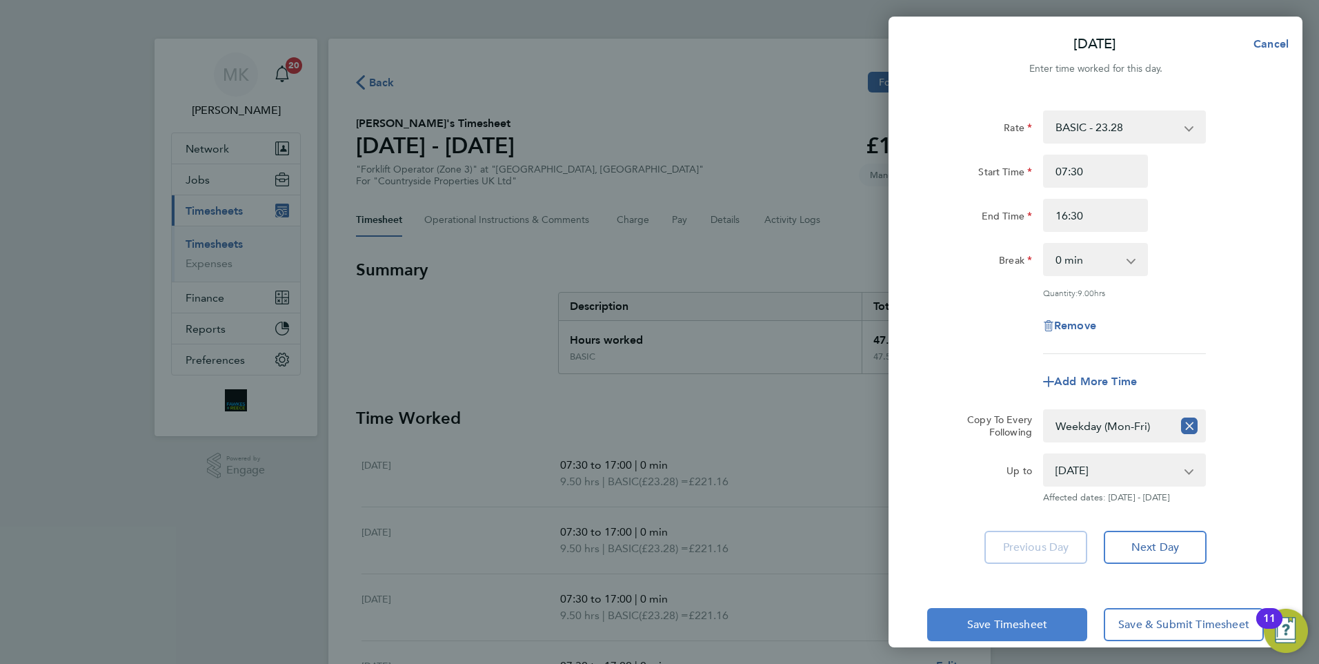
click at [1025, 622] on span "Save Timesheet" at bounding box center [1007, 625] width 80 height 14
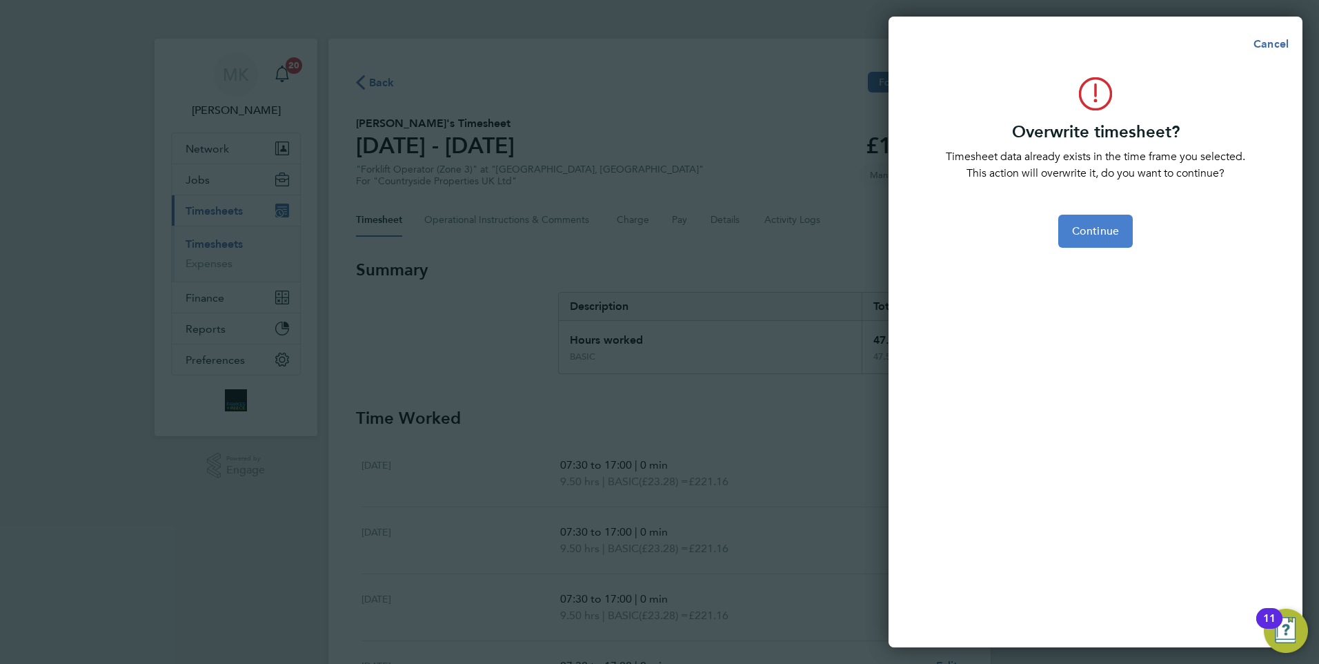
click at [1103, 232] on span "Continue" at bounding box center [1095, 231] width 47 height 14
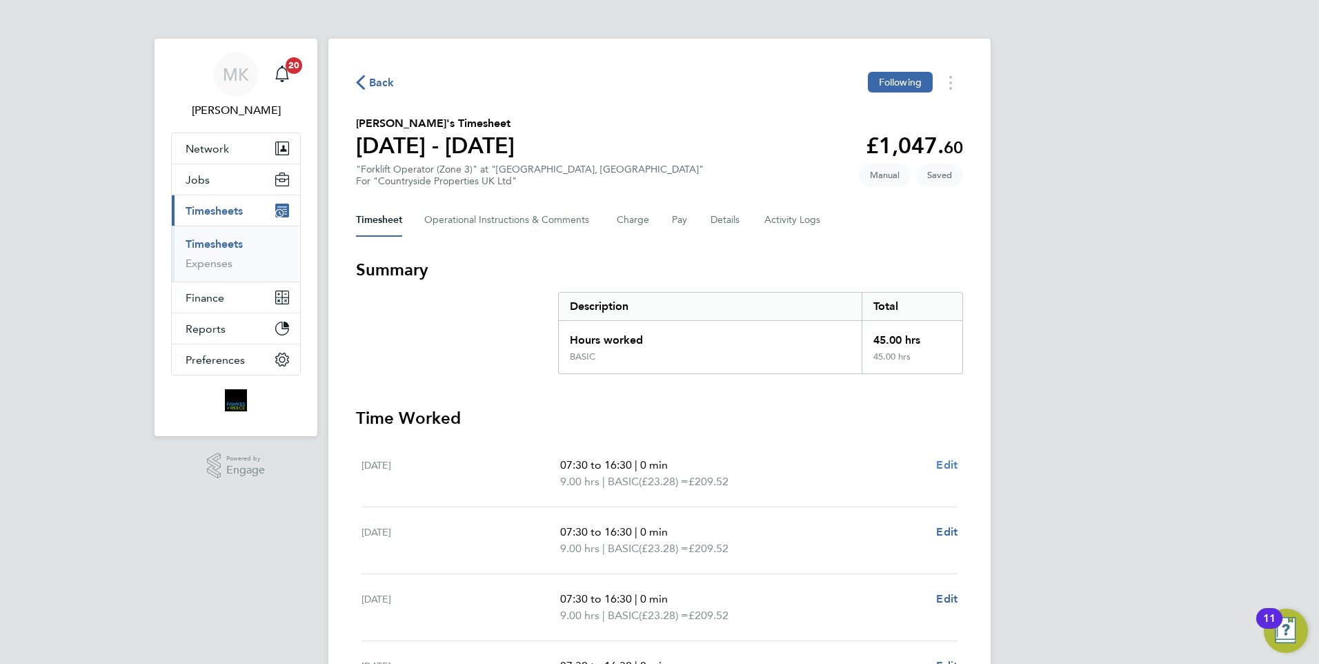
click at [952, 464] on span "Edit" at bounding box center [946, 464] width 21 height 13
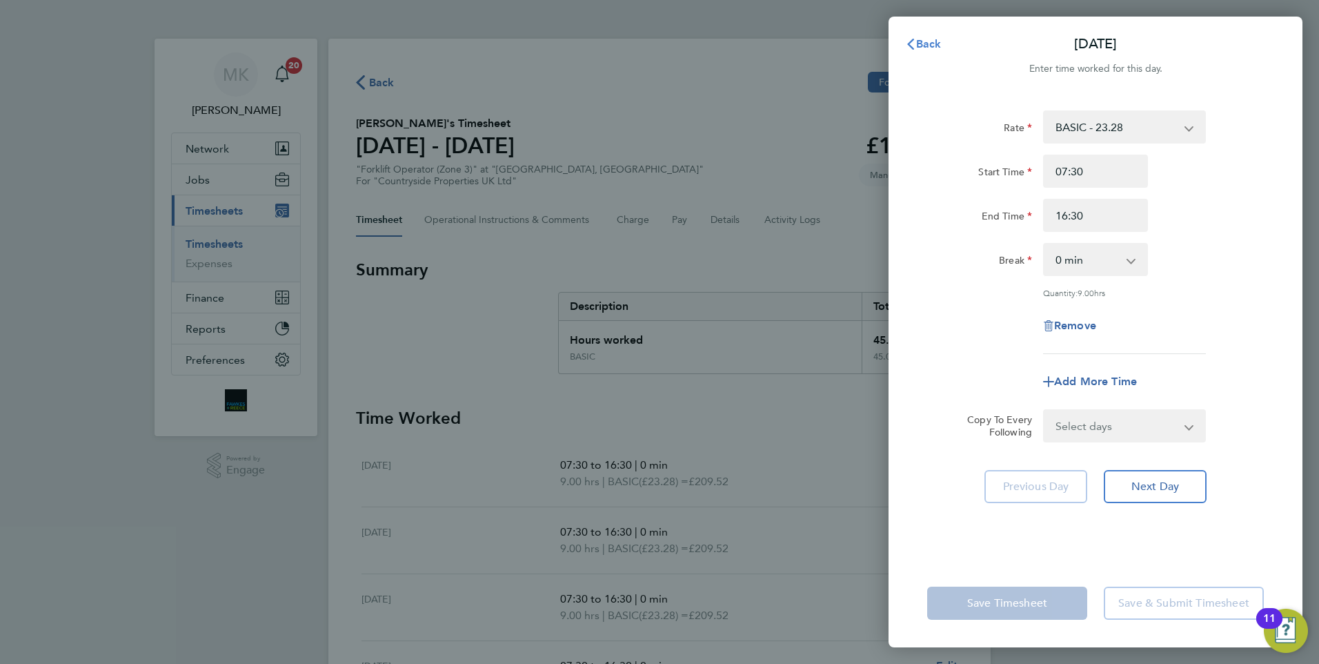
click at [938, 43] on span "Back" at bounding box center [929, 43] width 26 height 13
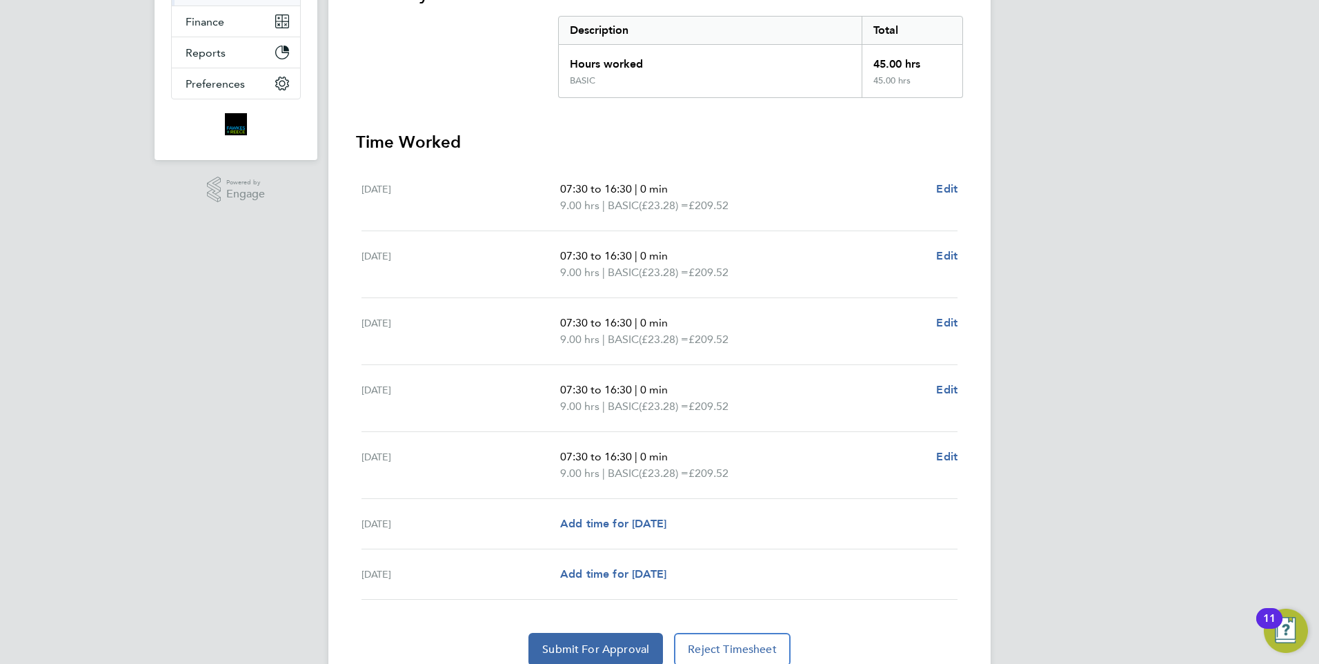
scroll to position [333, 0]
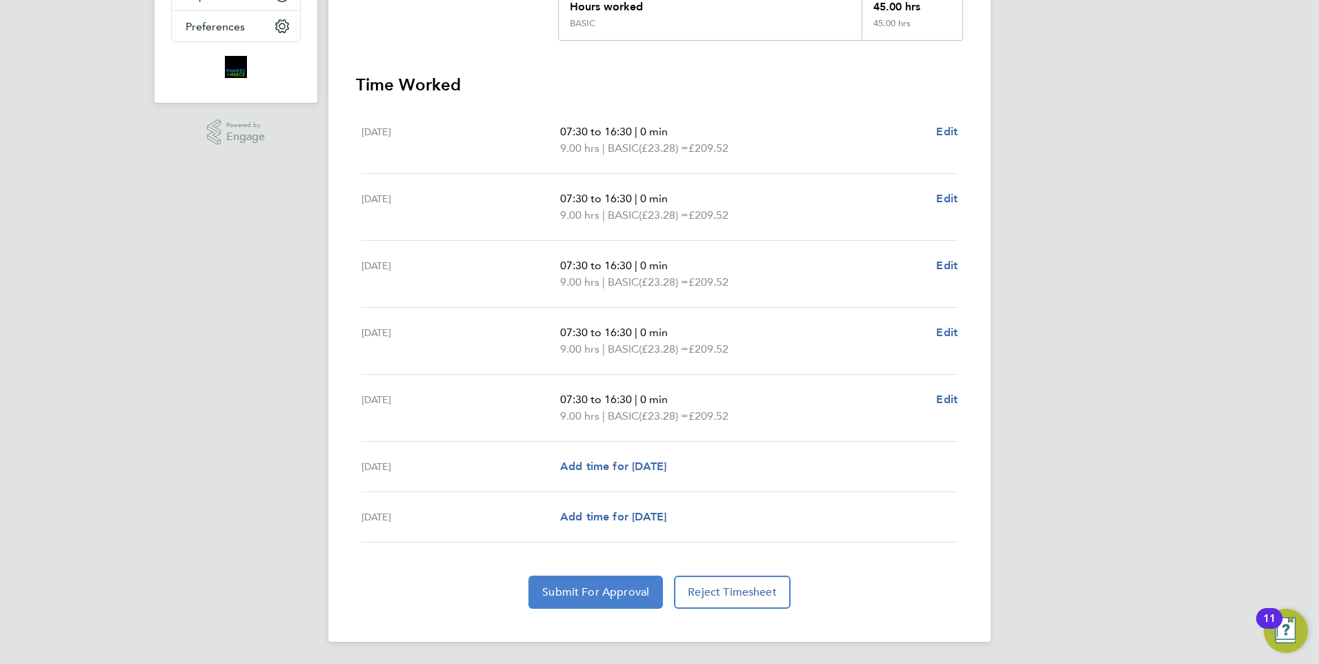
click at [629, 590] on span "Submit For Approval" at bounding box center [595, 592] width 107 height 14
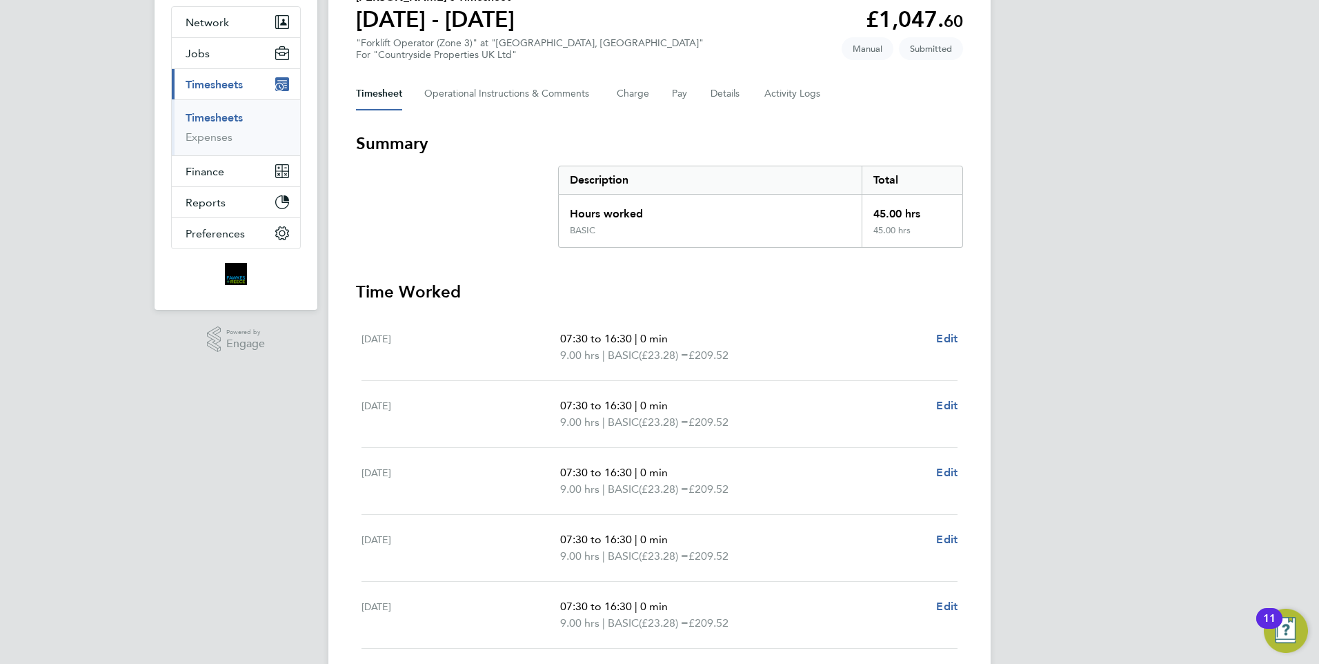
scroll to position [0, 0]
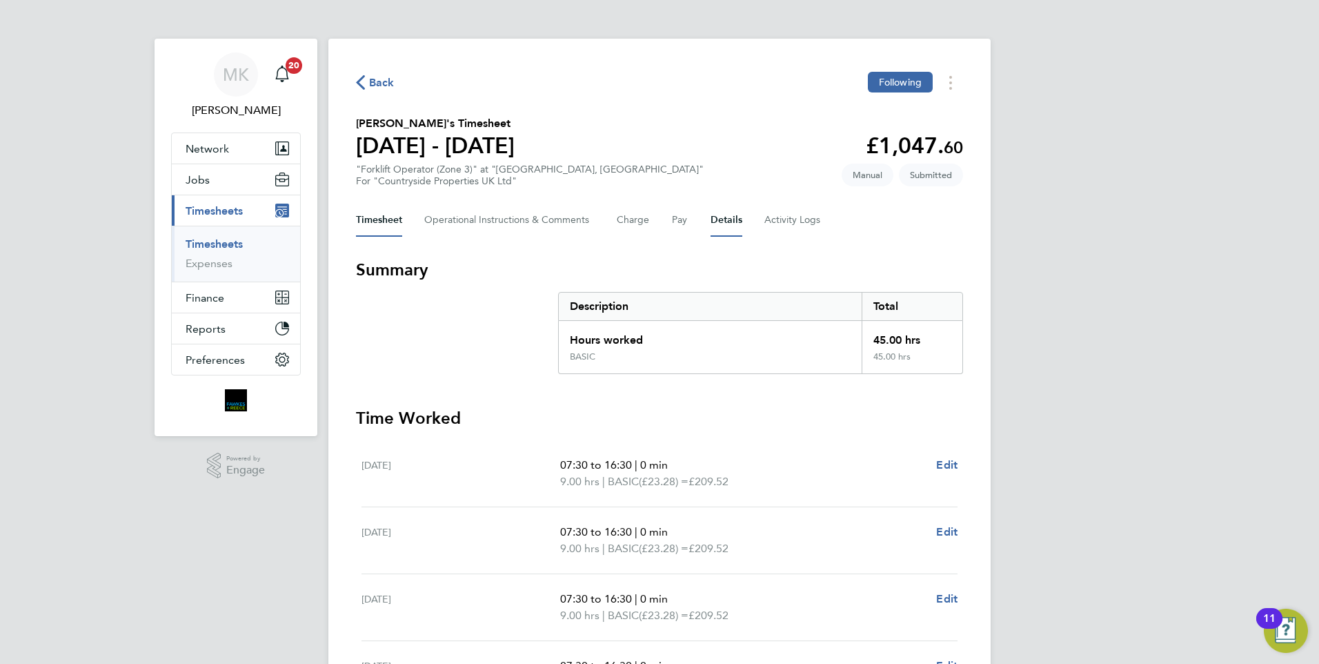
click at [730, 217] on button "Details" at bounding box center [727, 220] width 32 height 33
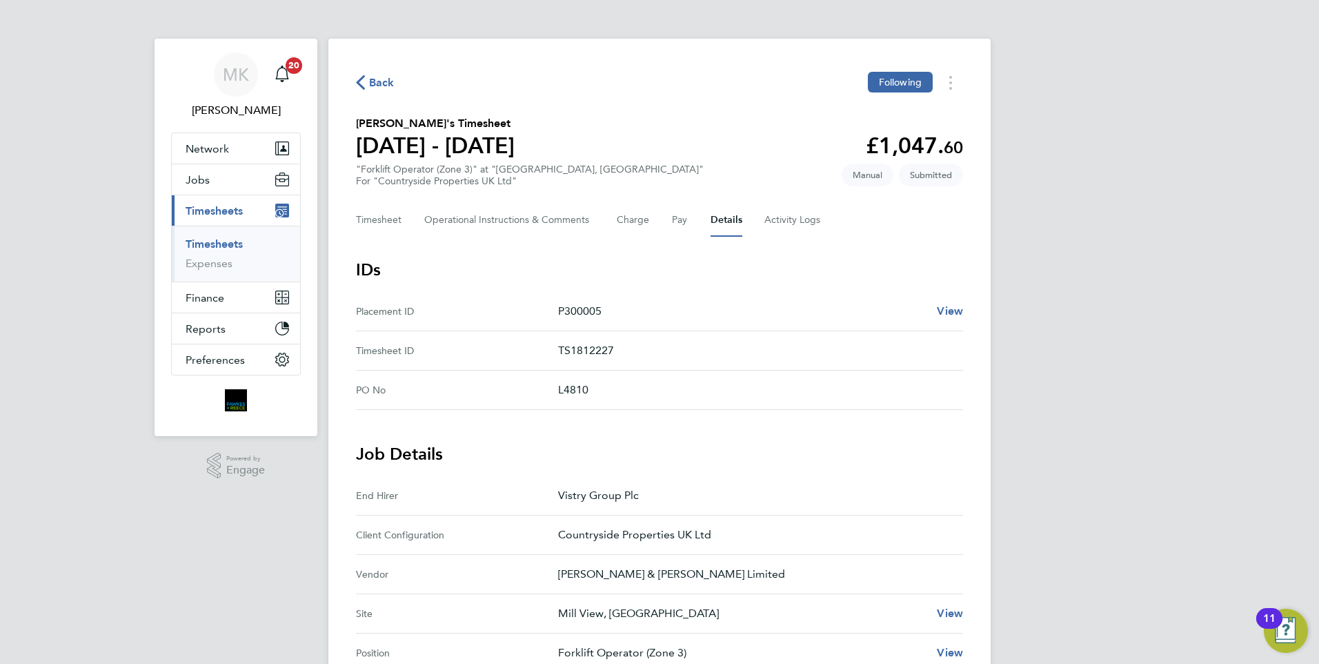
scroll to position [276, 0]
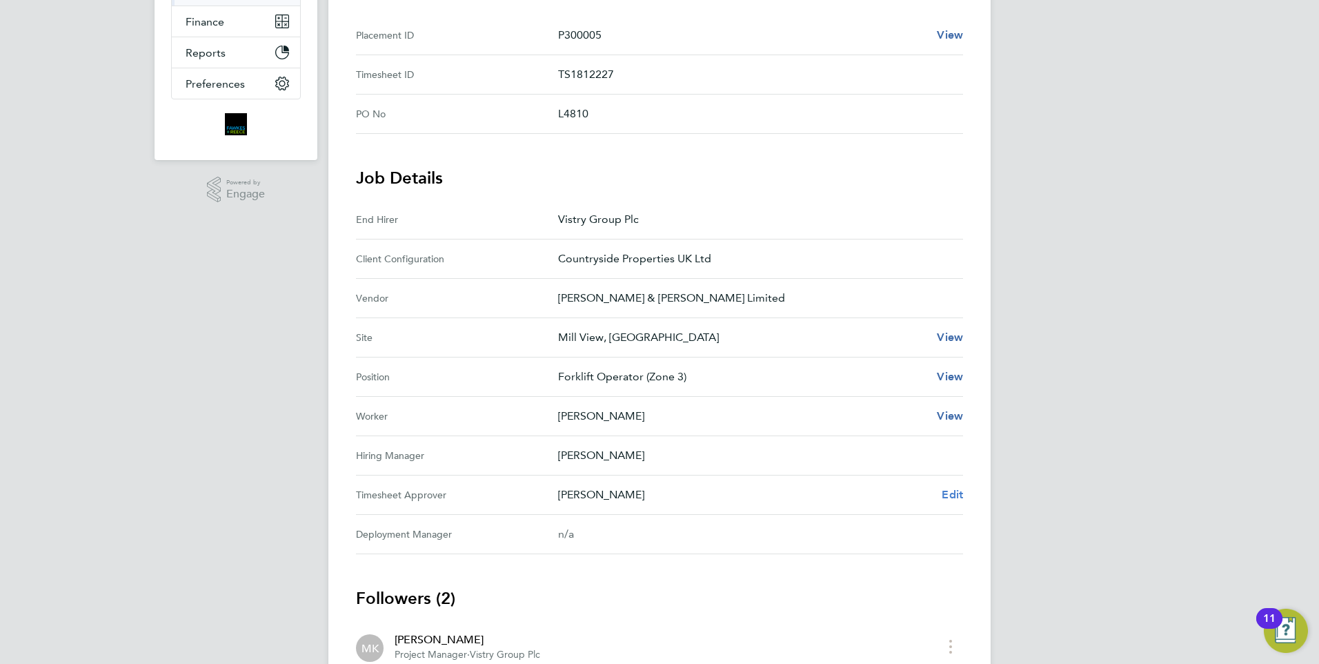
click at [953, 496] on span "Edit" at bounding box center [952, 494] width 21 height 13
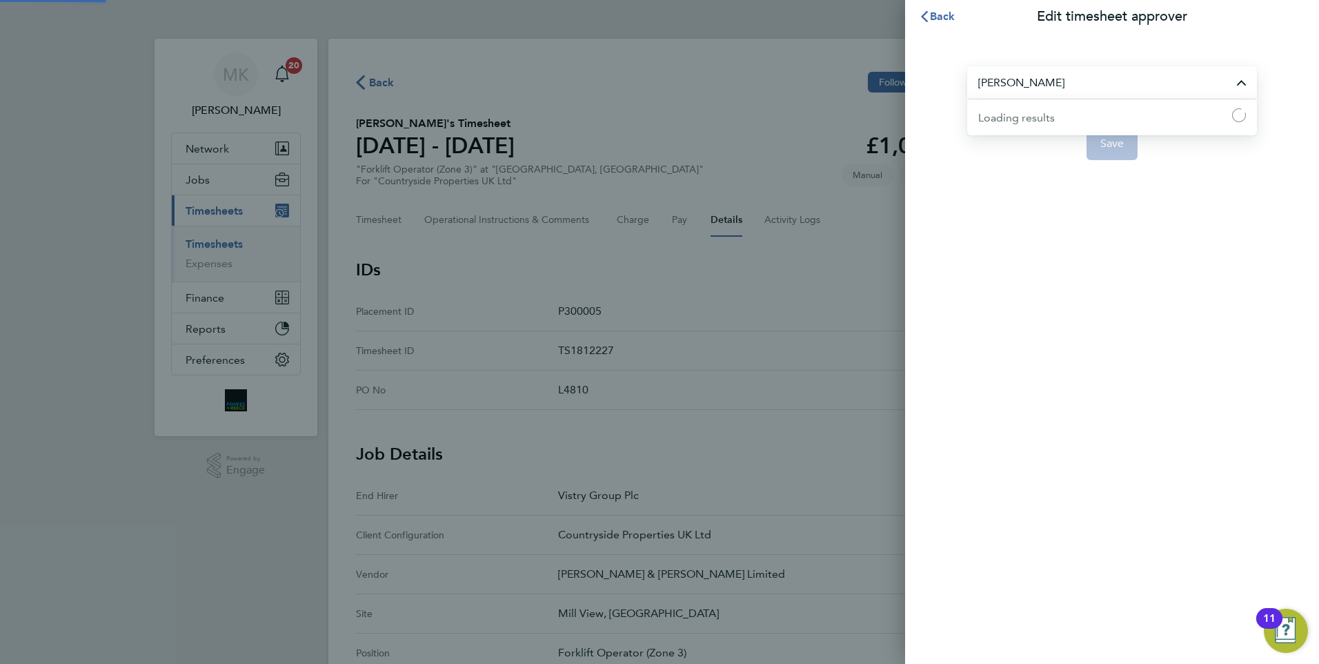
click at [1173, 83] on input "[PERSON_NAME]" at bounding box center [1112, 82] width 290 height 32
click at [1002, 82] on input "[PERSON_NAME]" at bounding box center [1112, 82] width 290 height 32
click at [1088, 113] on li "[PERSON_NAME]" at bounding box center [1112, 116] width 290 height 34
type input "[PERSON_NAME]"
click at [1114, 148] on span "Save" at bounding box center [1113, 144] width 24 height 14
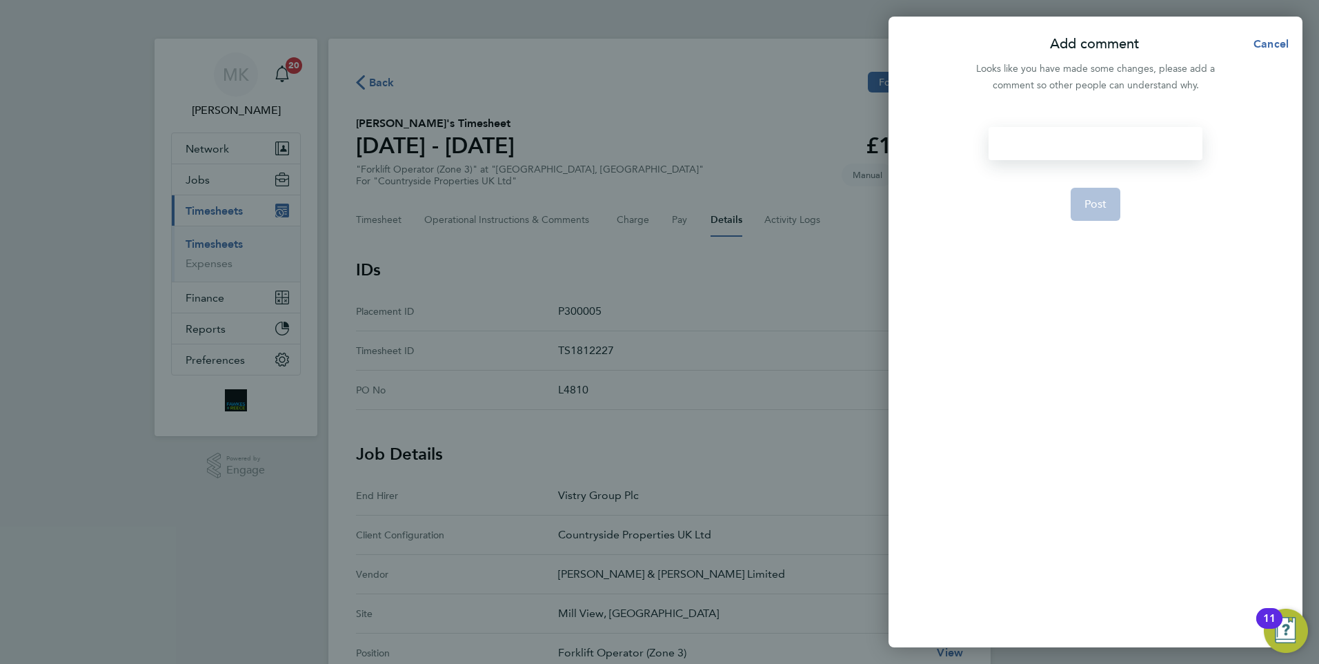
click at [1090, 137] on div at bounding box center [1095, 143] width 213 height 33
click at [1099, 151] on div at bounding box center [1095, 143] width 213 height 33
click at [1058, 140] on div "tmeshhet" at bounding box center [1095, 143] width 213 height 33
click at [1099, 205] on span "Post" at bounding box center [1096, 204] width 23 height 14
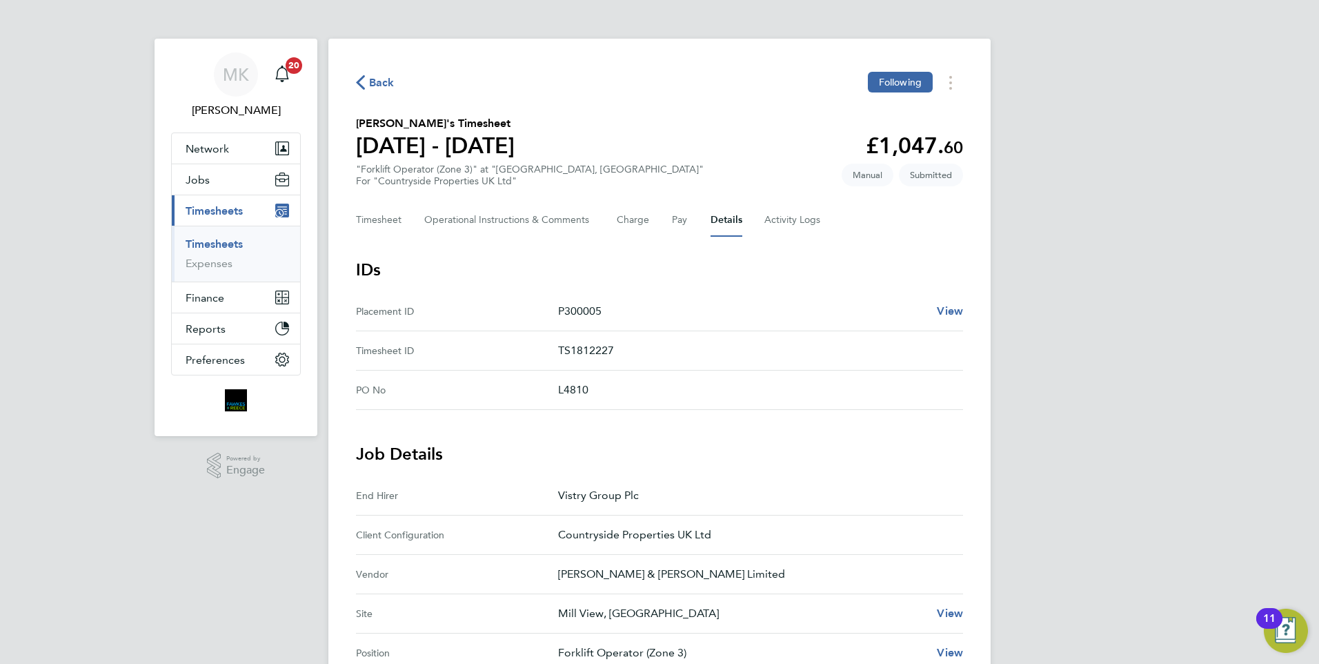
click at [381, 78] on span "Back" at bounding box center [382, 83] width 26 height 17
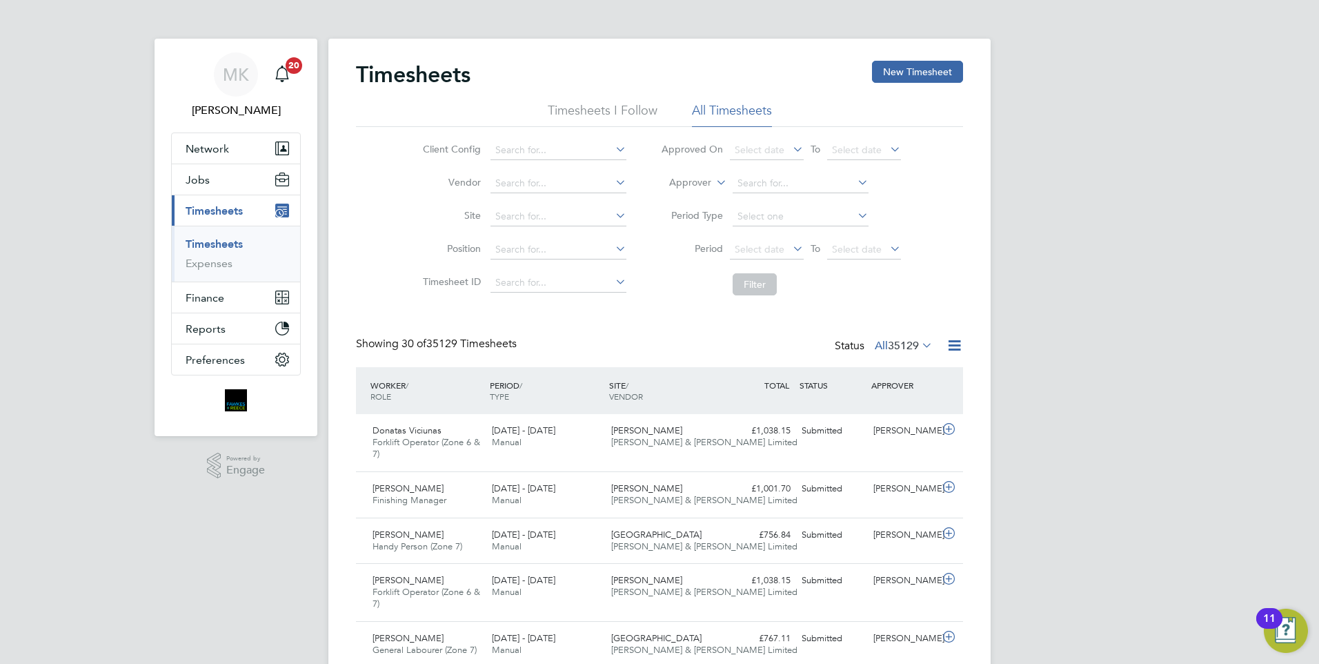
scroll to position [35, 120]
click at [929, 70] on button "New Timesheet" at bounding box center [917, 72] width 91 height 22
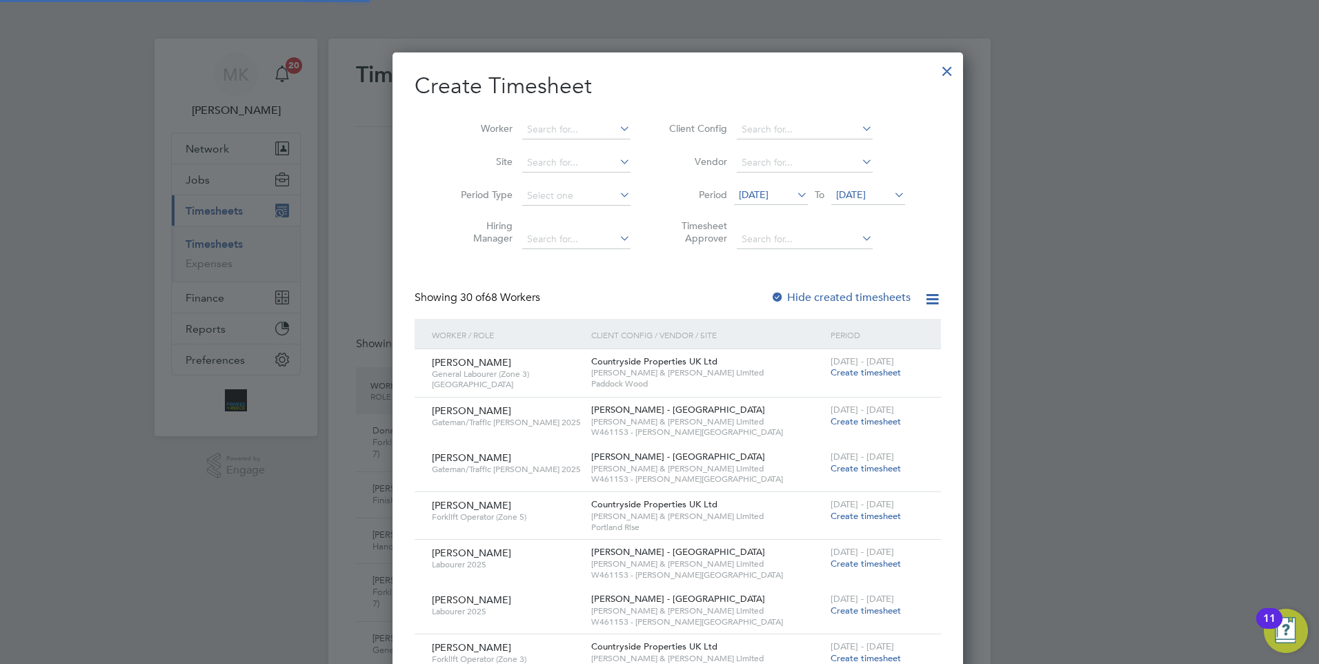
scroll to position [7, 7]
click at [549, 132] on input at bounding box center [576, 129] width 108 height 19
click at [560, 147] on li "[PERSON_NAME] En glert" at bounding box center [566, 148] width 126 height 19
type input "[PERSON_NAME]"
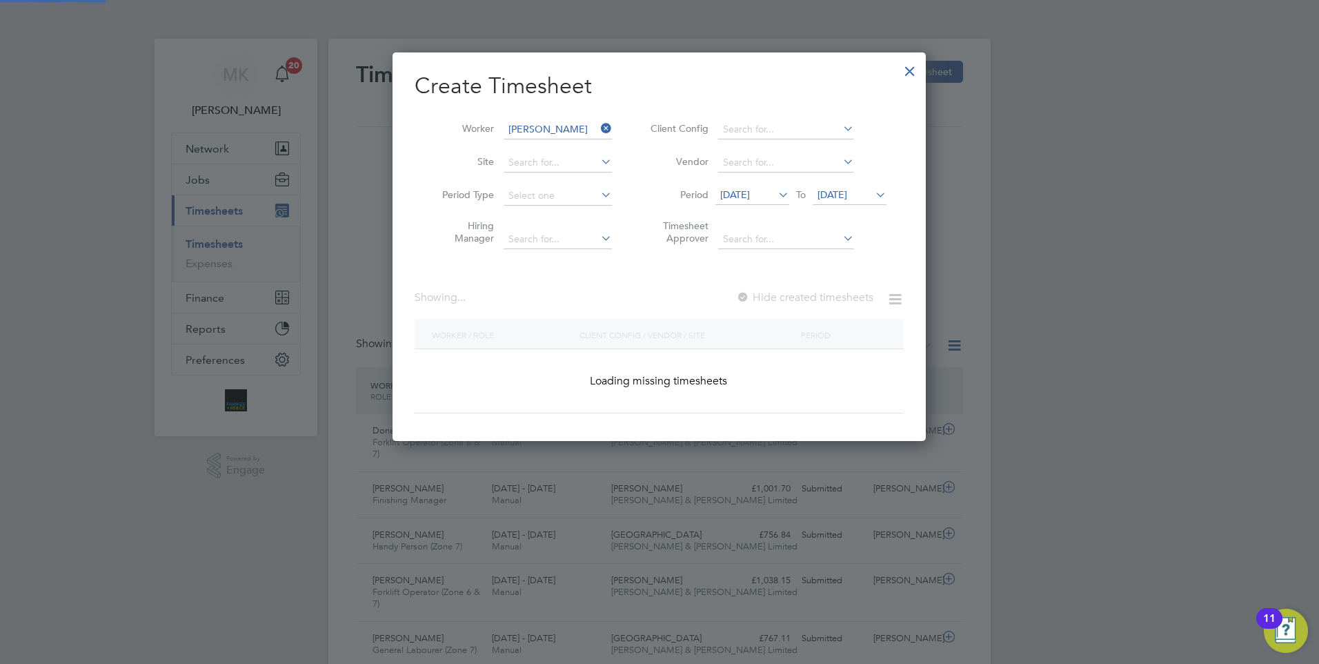
scroll to position [372, 534]
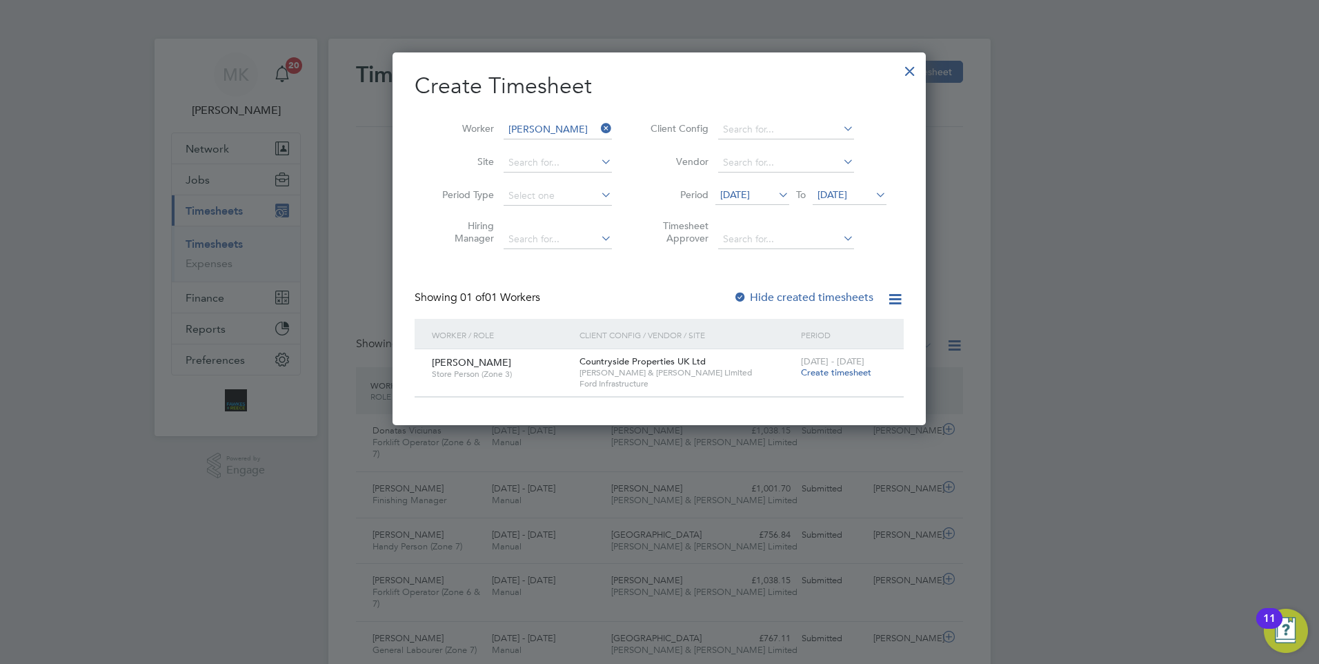
click at [842, 375] on span "Create timesheet" at bounding box center [836, 372] width 70 height 12
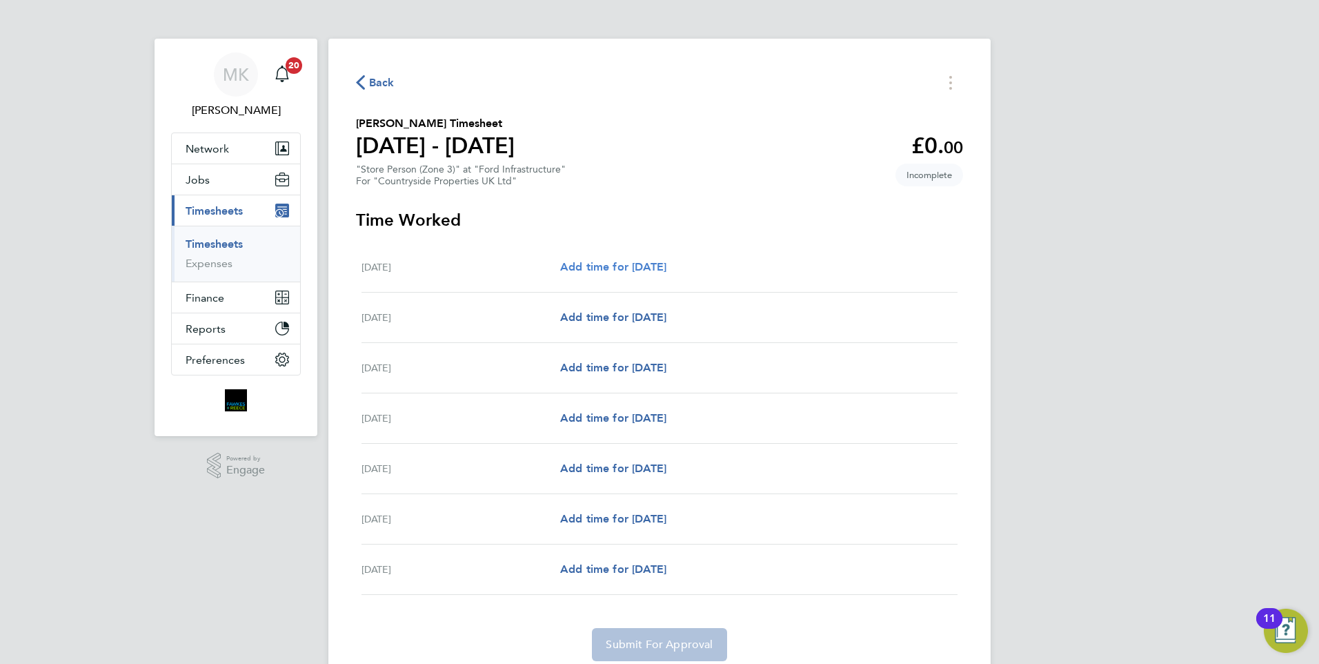
click at [666, 265] on span "Add time for [DATE]" at bounding box center [613, 266] width 106 height 13
select select "60"
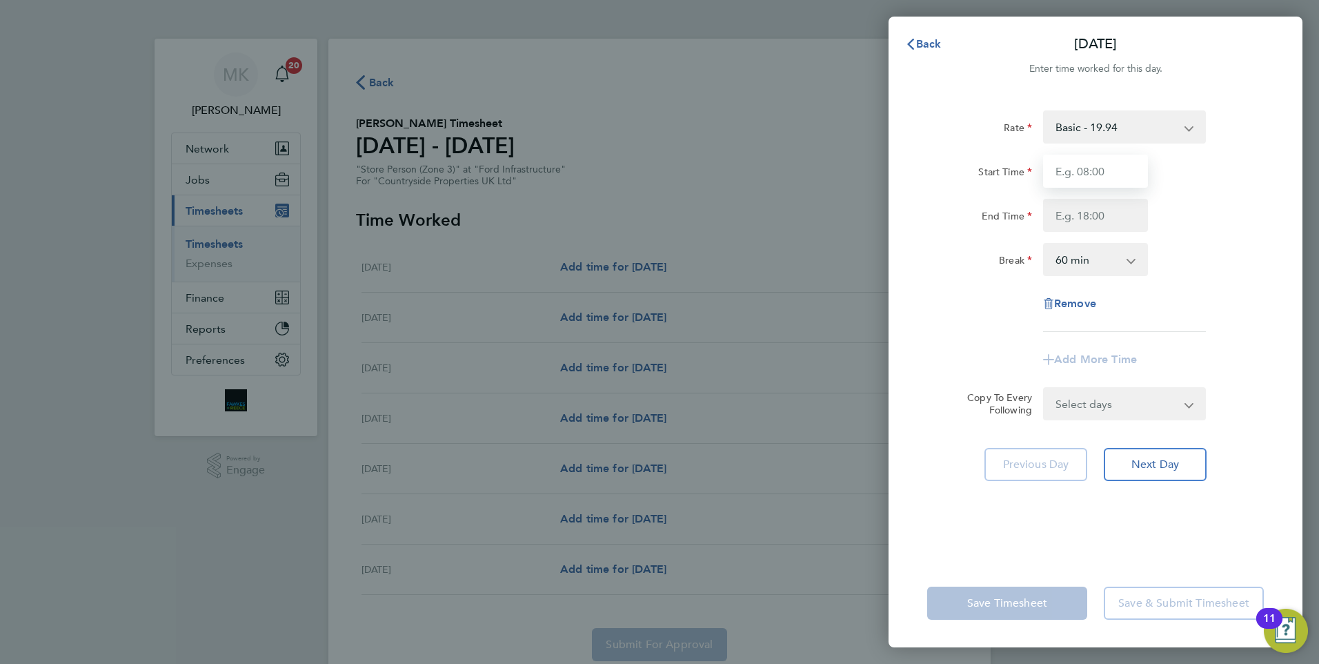
click at [1094, 166] on input "Start Time" at bounding box center [1095, 171] width 105 height 33
type input "07:30"
type input "16:30"
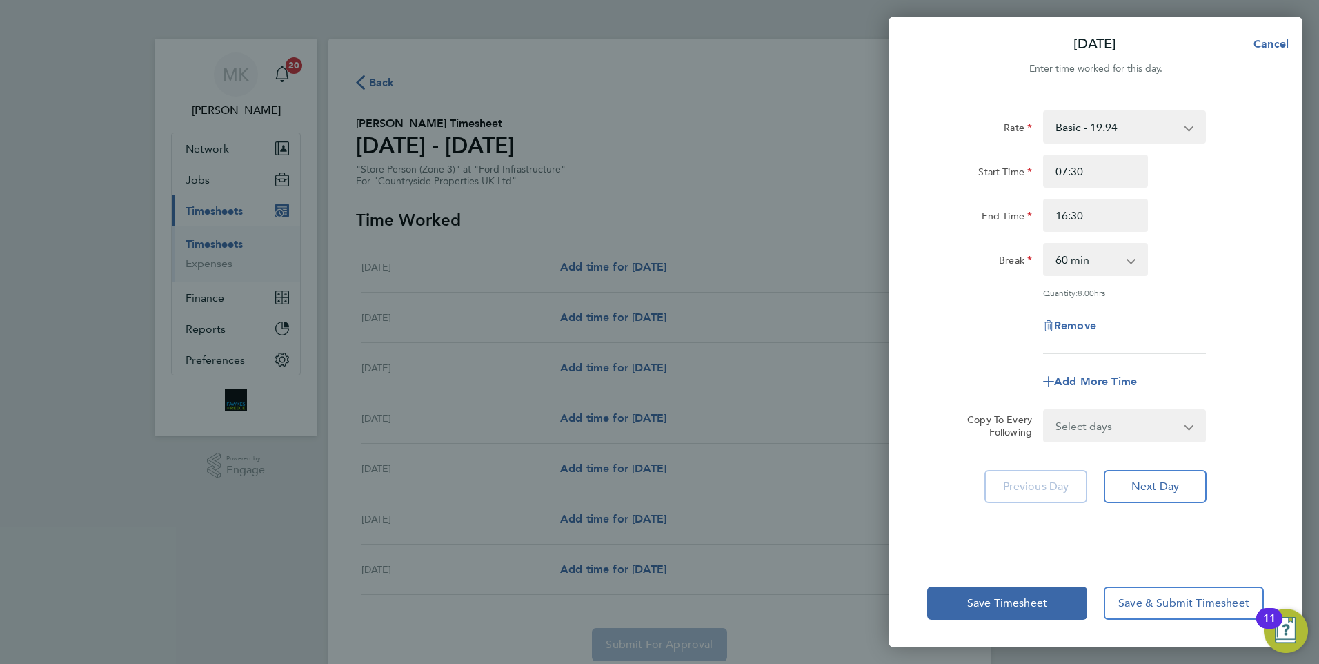
click at [1113, 259] on select "0 min 15 min 30 min 45 min 60 min 75 min 90 min" at bounding box center [1088, 259] width 86 height 30
select select "0"
click at [1045, 244] on select "0 min 15 min 30 min 45 min 60 min 75 min 90 min" at bounding box center [1088, 259] width 86 height 30
click at [1116, 431] on select "Select days Day Weekday (Mon-Fri) Weekend (Sat-Sun) [DATE] [DATE] [DATE] [DATE]…" at bounding box center [1117, 426] width 145 height 30
select select "WEEKDAY"
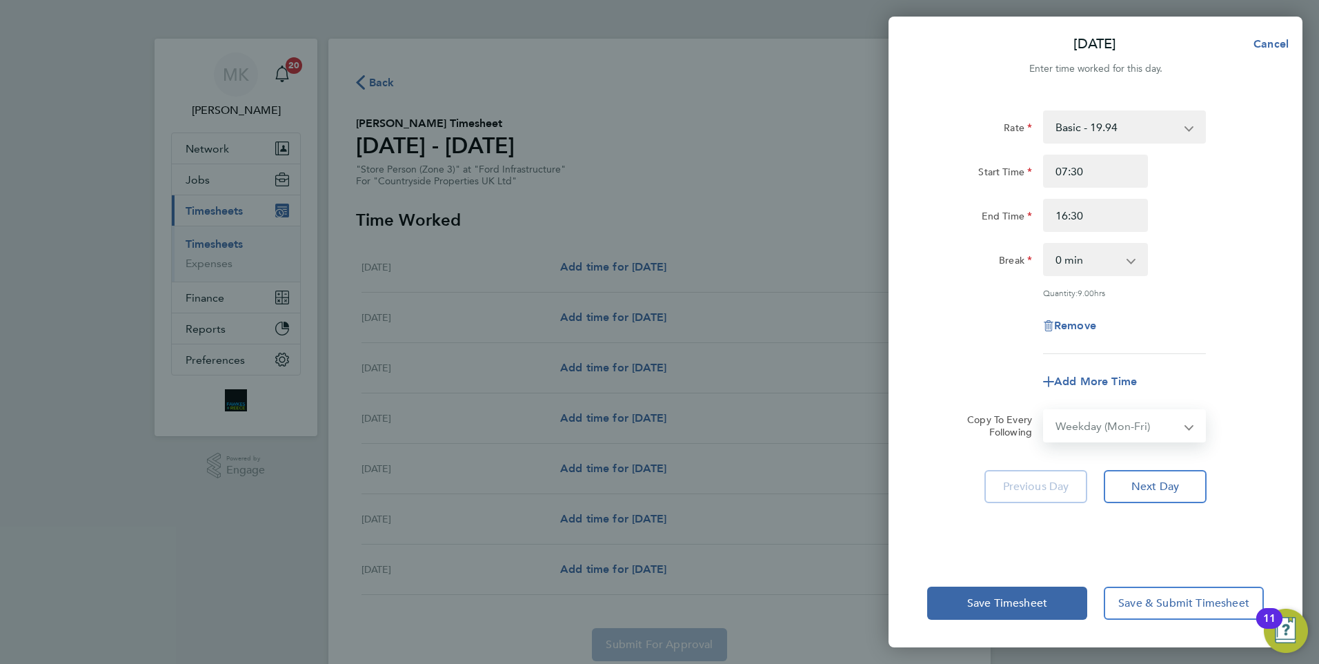
click at [1045, 411] on select "Select days Day Weekday (Mon-Fri) Weekend (Sat-Sun) [DATE] [DATE] [DATE] [DATE]…" at bounding box center [1117, 426] width 145 height 30
select select "[DATE]"
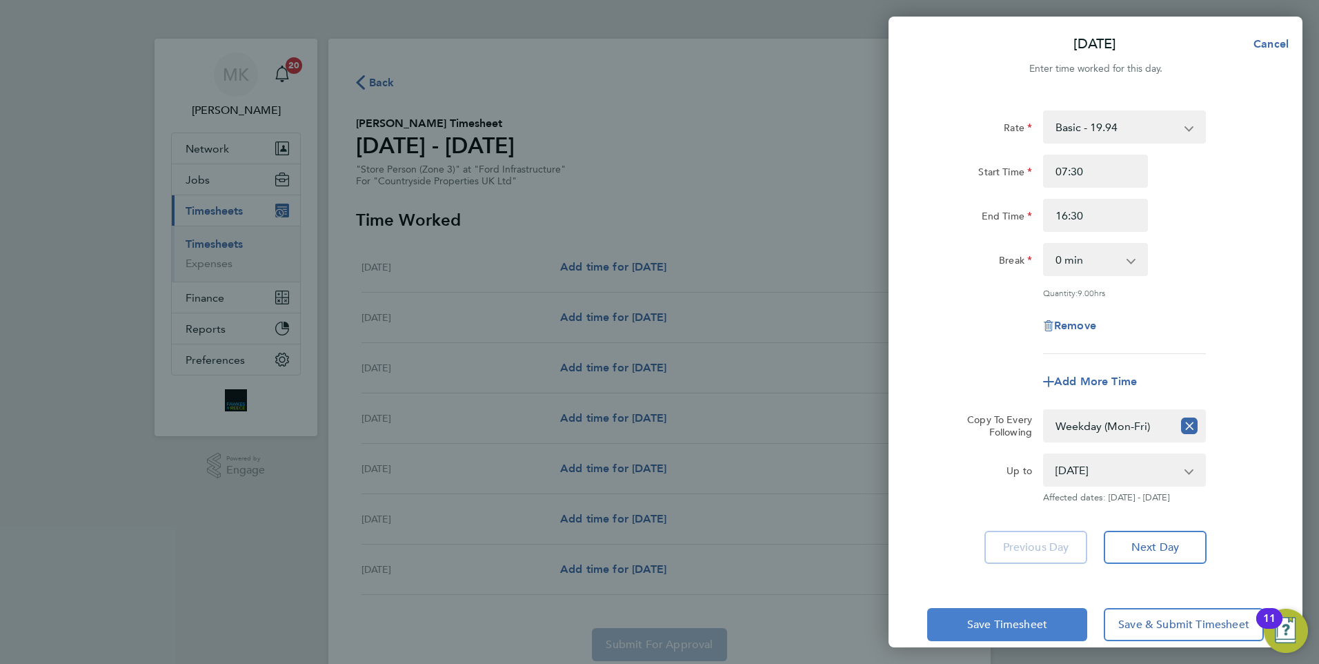
click at [1015, 622] on span "Save Timesheet" at bounding box center [1007, 625] width 80 height 14
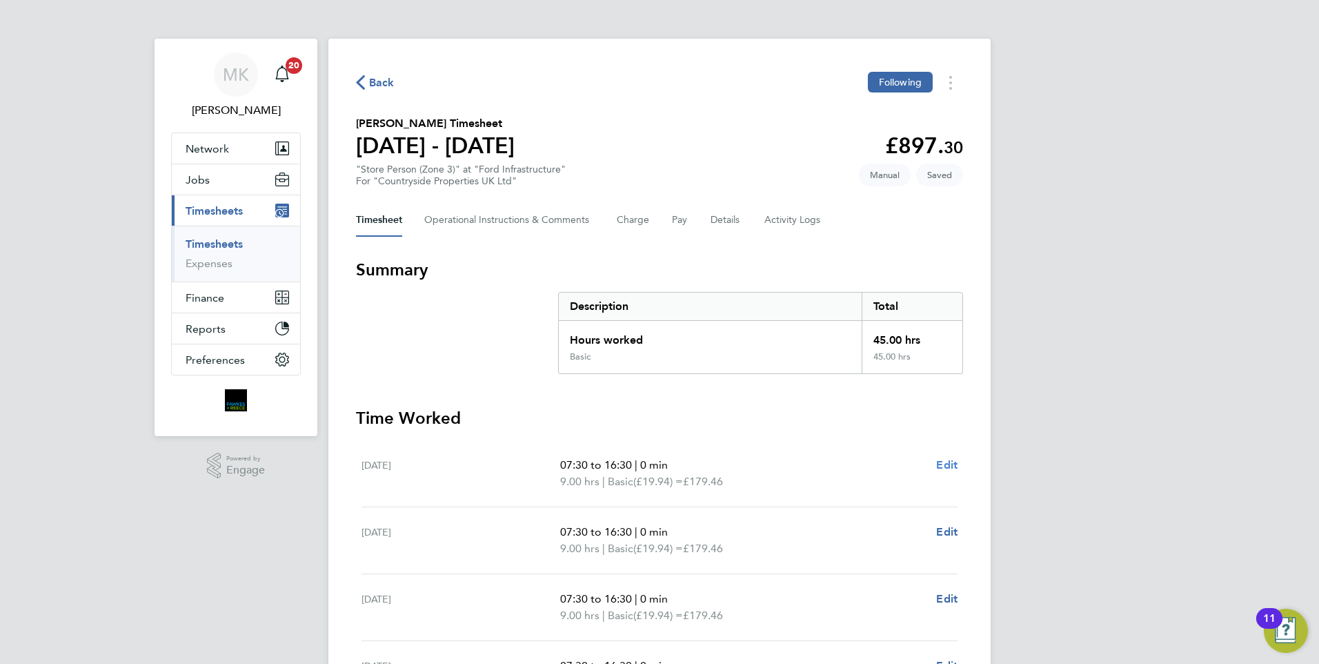
click at [946, 466] on span "Edit" at bounding box center [946, 464] width 21 height 13
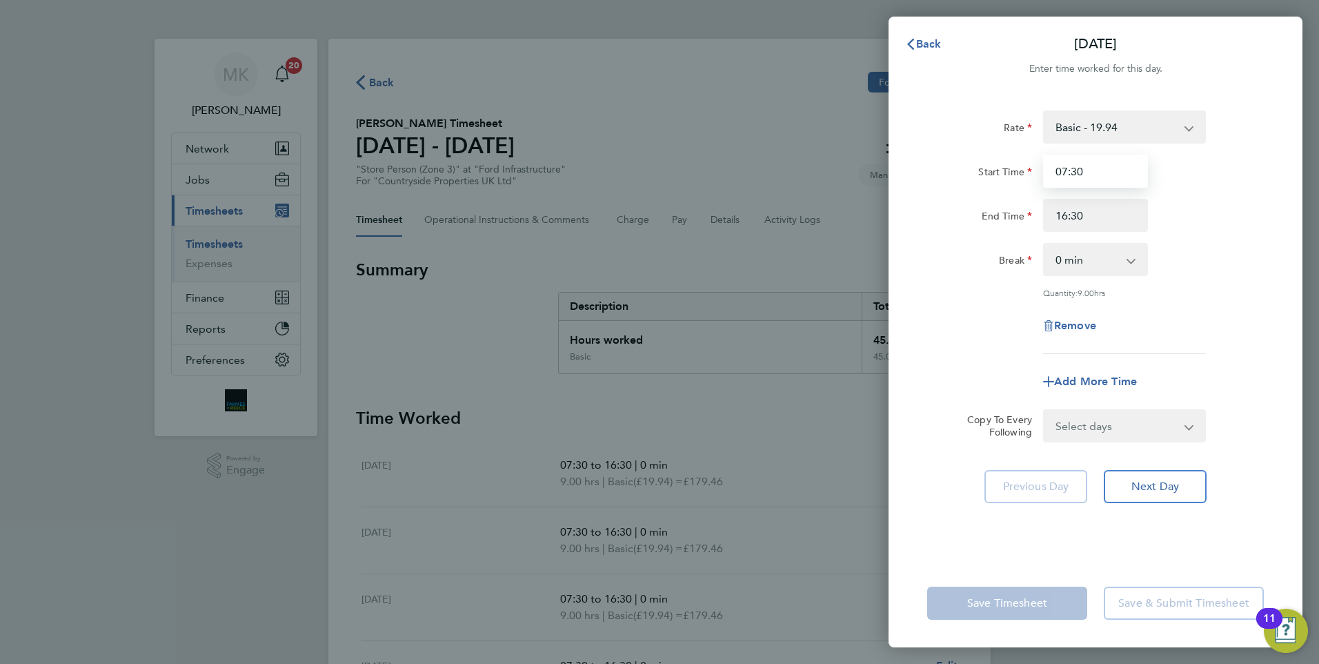
click at [1107, 169] on input "07:30" at bounding box center [1095, 171] width 105 height 33
type input "0"
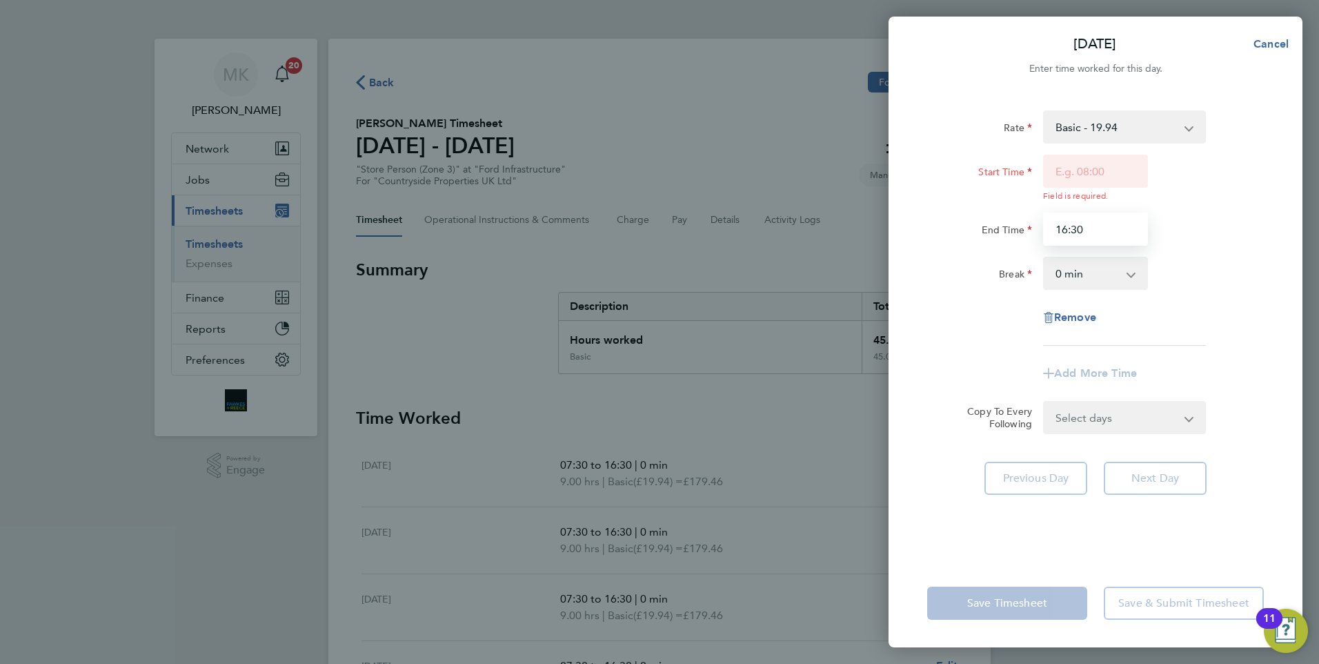
click at [1082, 210] on div "Start Time Field is required. End Time 16:30" at bounding box center [1096, 200] width 348 height 91
type input "1"
click at [1191, 199] on div "Start Time Field is required." at bounding box center [1096, 178] width 348 height 47
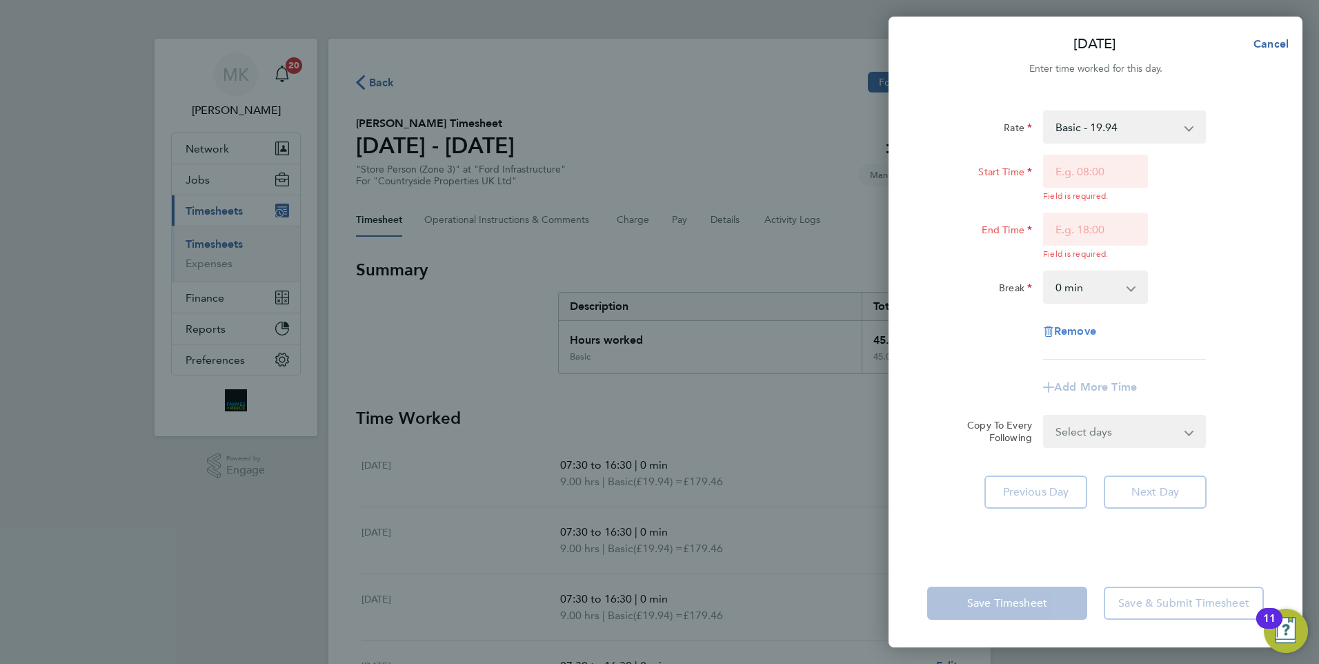
click at [1079, 328] on span "Remove" at bounding box center [1075, 330] width 42 height 13
select select "null"
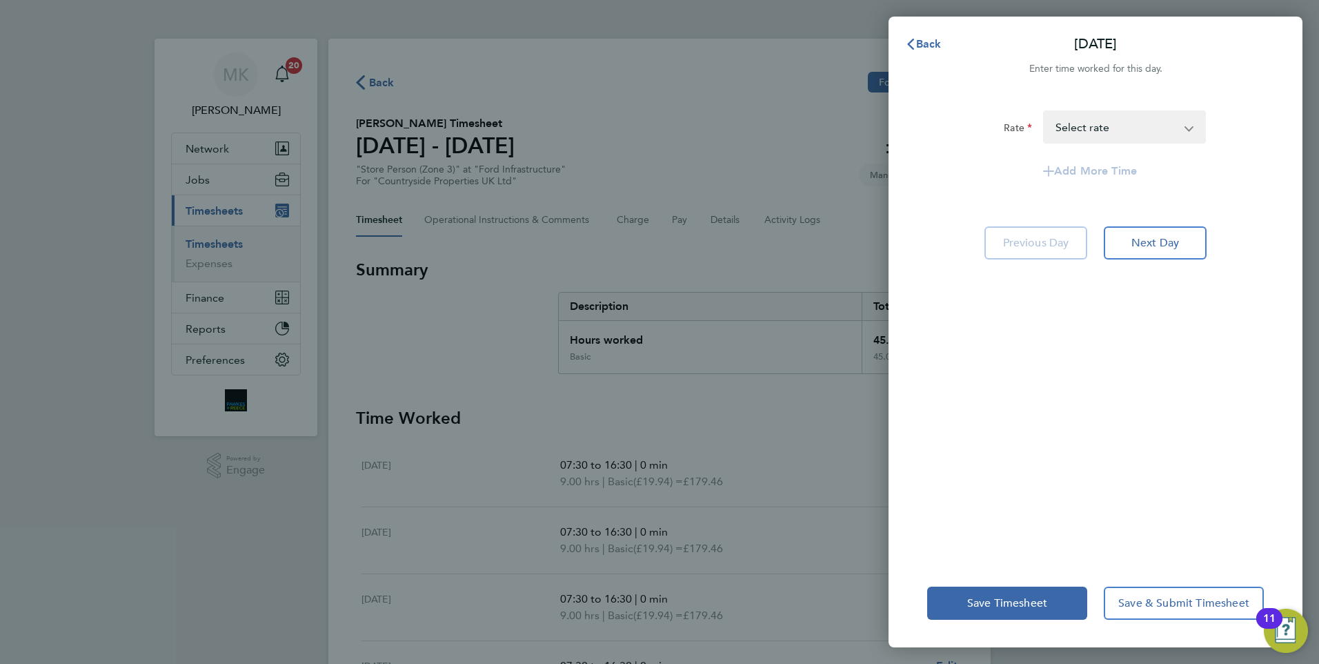
click at [1125, 124] on select "Basic - 19.94 Select rate" at bounding box center [1117, 127] width 144 height 30
select select "60"
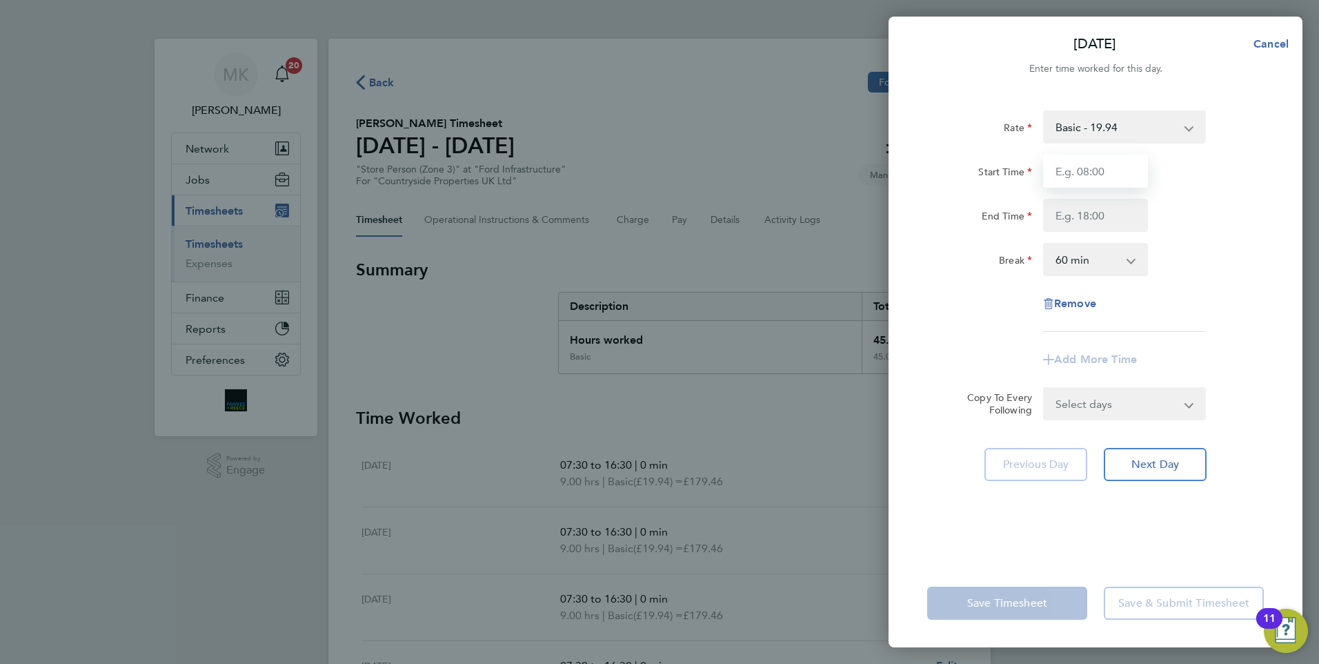
click at [1078, 165] on input "Start Time" at bounding box center [1095, 171] width 105 height 33
click at [1217, 158] on div "Start Time" at bounding box center [1096, 171] width 348 height 33
click at [1092, 304] on span "Remove" at bounding box center [1075, 303] width 42 height 13
select select "null"
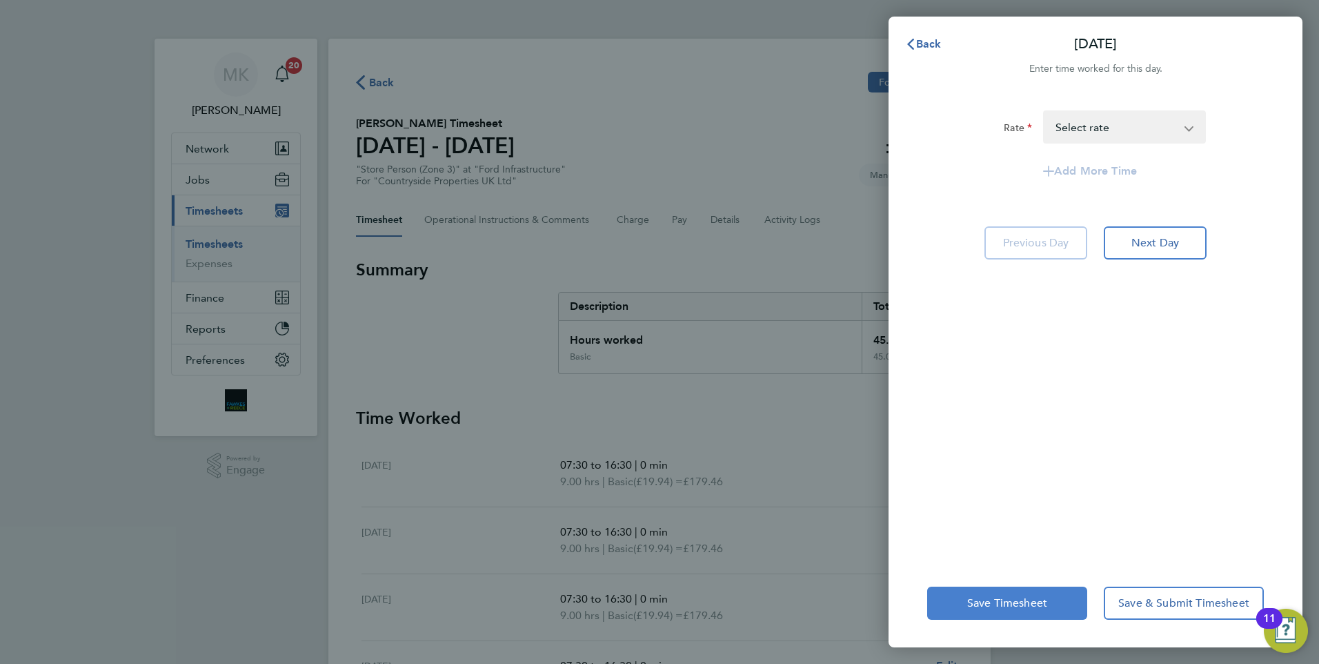
click at [1023, 605] on span "Save Timesheet" at bounding box center [1007, 603] width 80 height 14
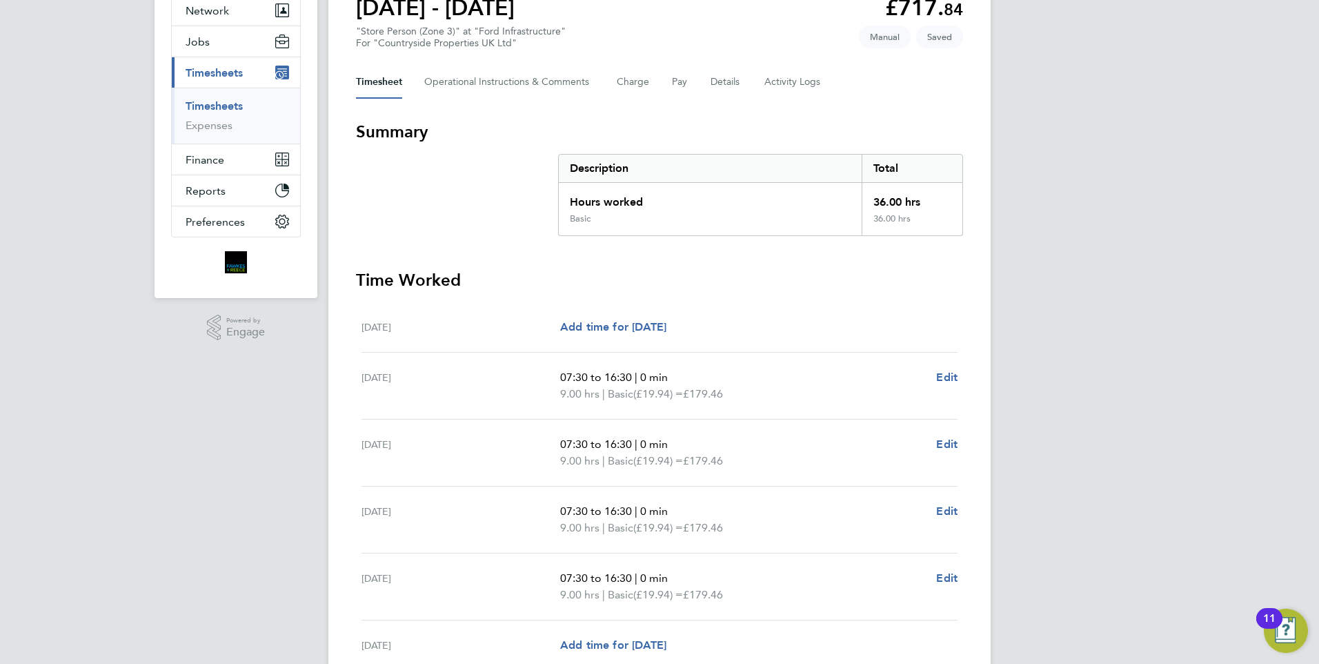
scroll to position [317, 0]
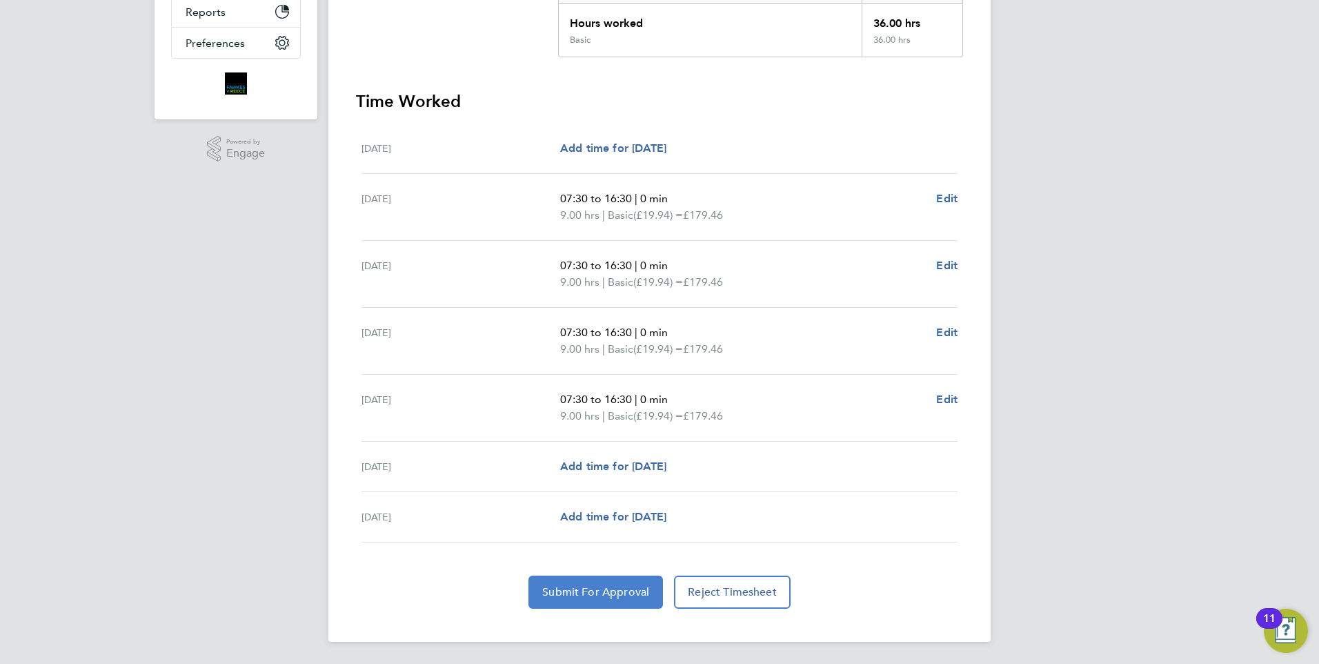
click at [621, 586] on span "Submit For Approval" at bounding box center [595, 592] width 107 height 14
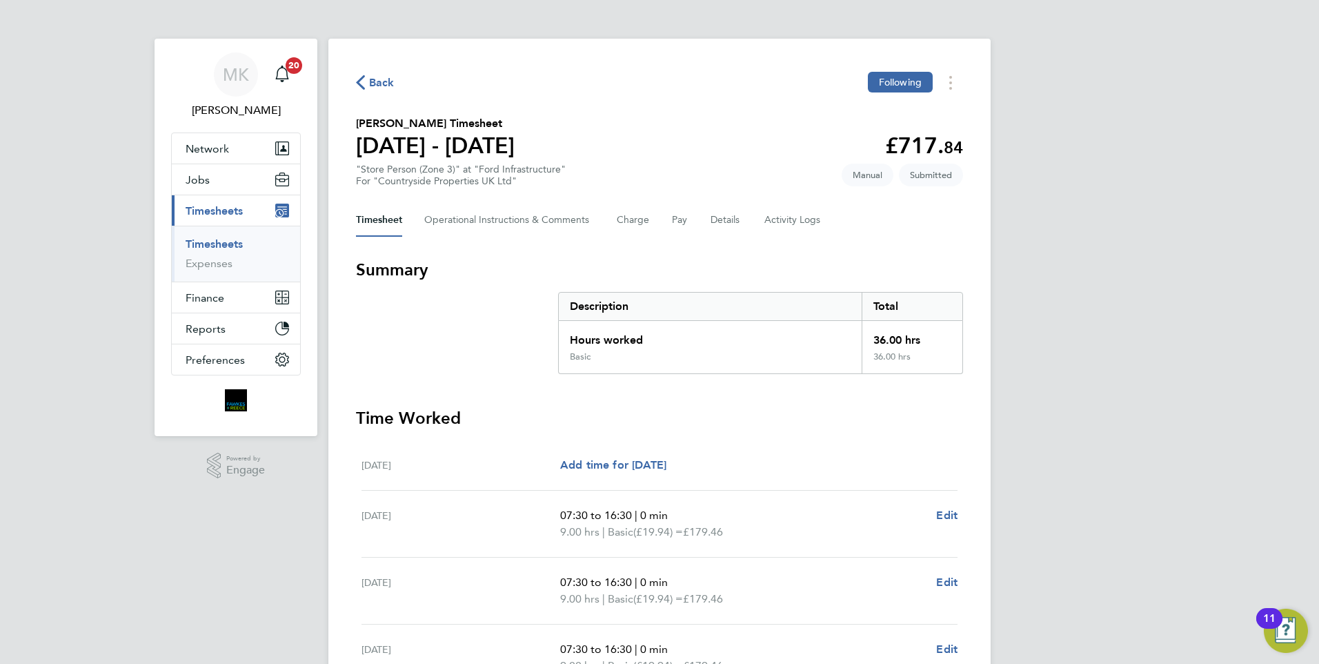
click at [219, 210] on span "Timesheets" at bounding box center [214, 210] width 57 height 13
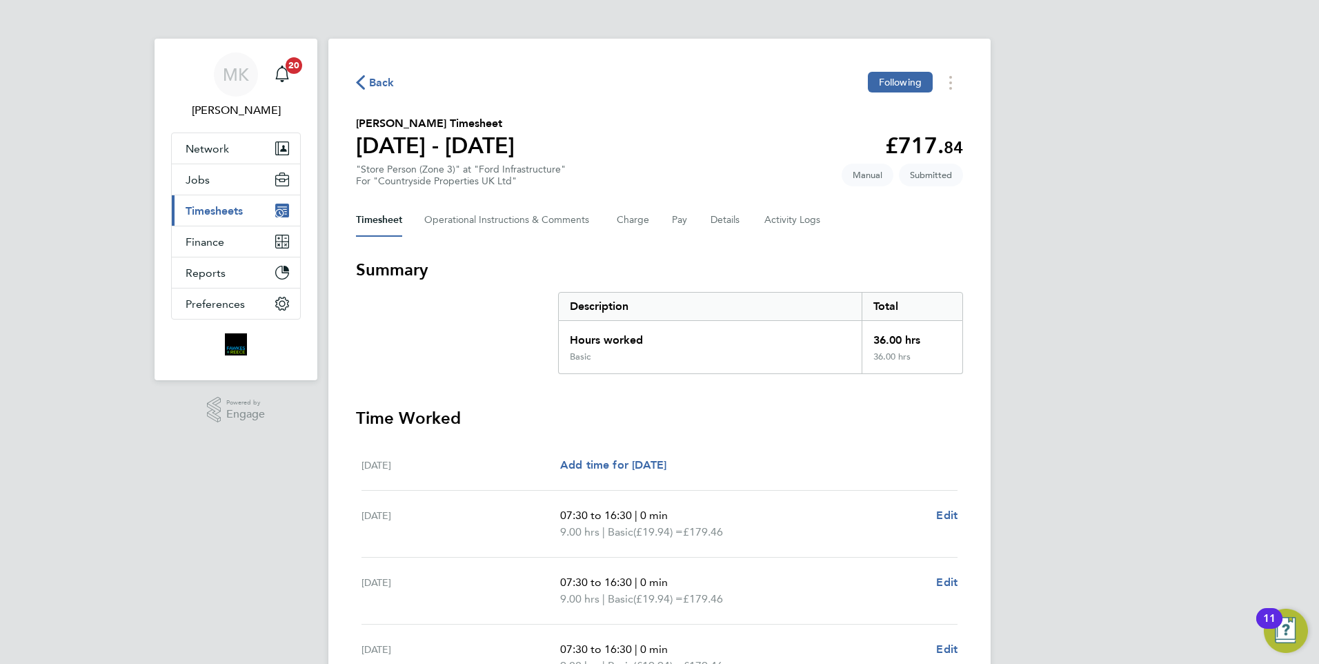
click at [219, 210] on span "Timesheets" at bounding box center [214, 210] width 57 height 13
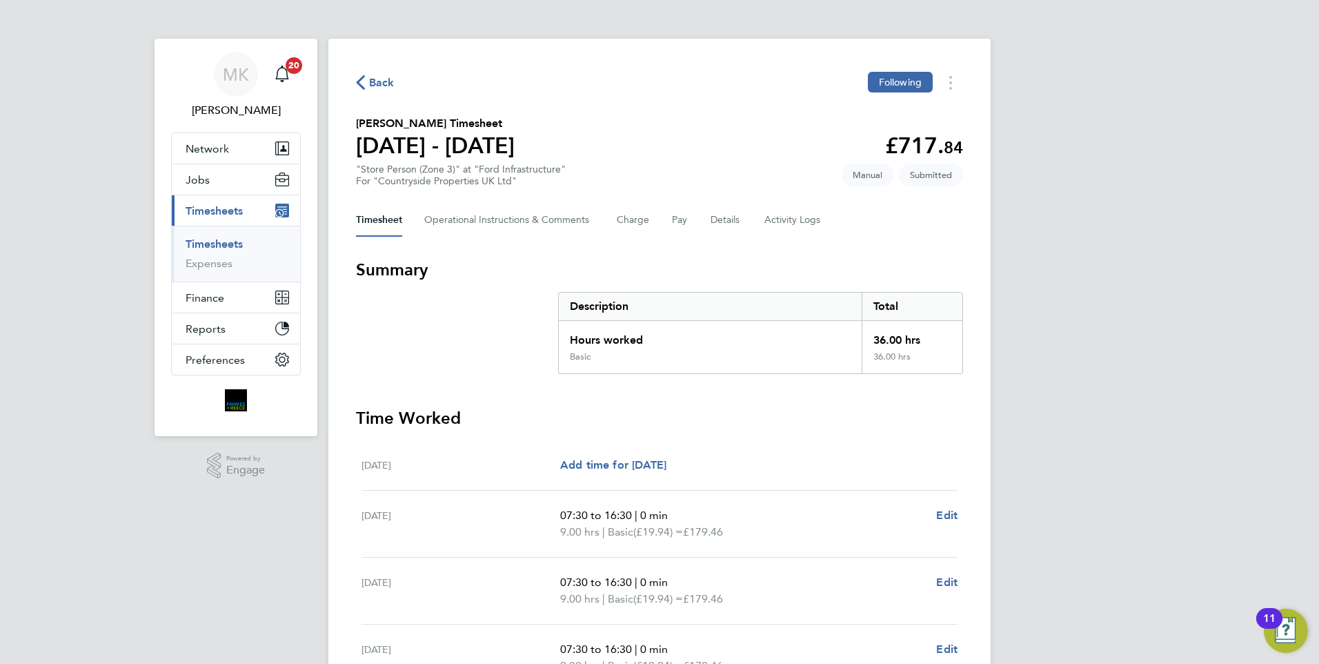
click at [220, 244] on link "Timesheets" at bounding box center [214, 243] width 57 height 13
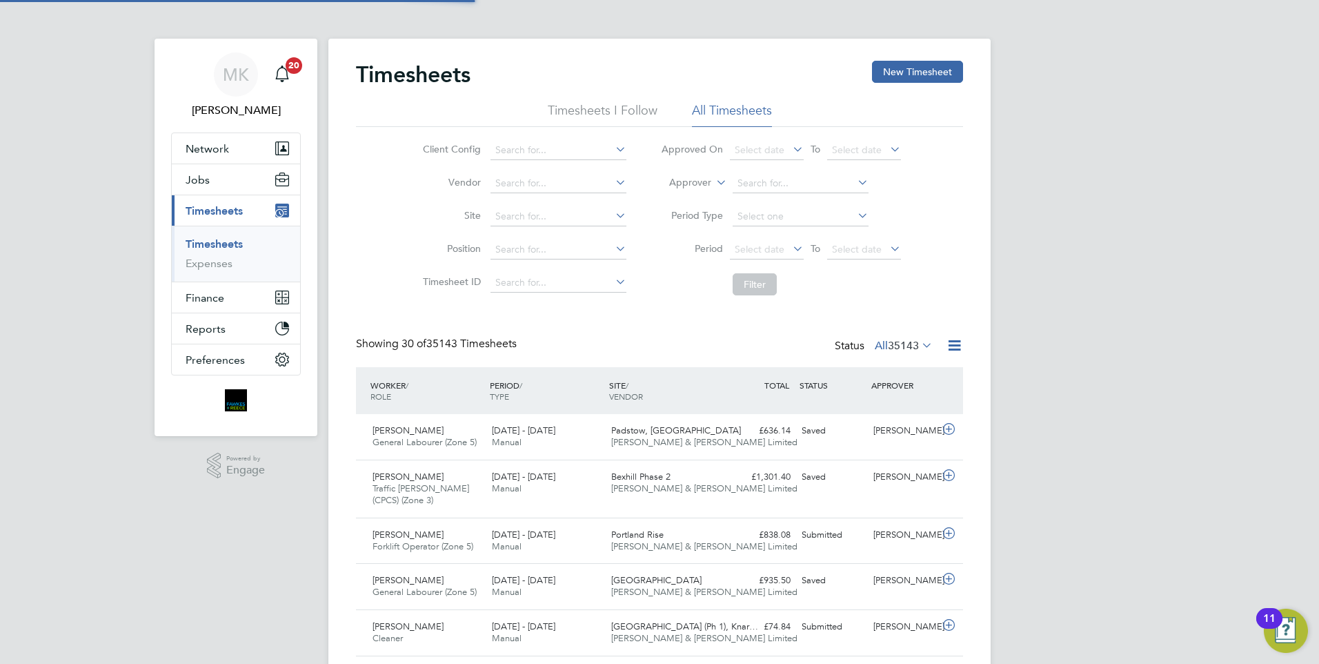
scroll to position [35, 120]
click at [538, 218] on input at bounding box center [559, 216] width 136 height 19
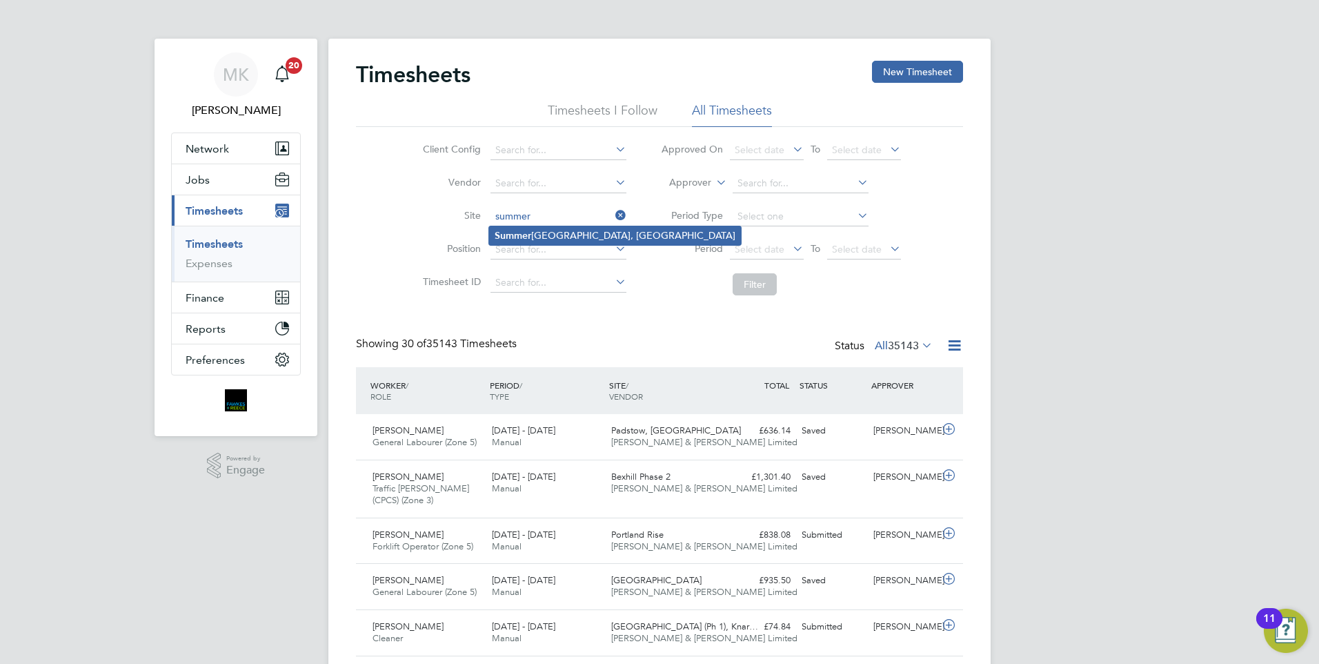
click at [574, 231] on li "[GEOGRAPHIC_DATA], [GEOGRAPHIC_DATA]" at bounding box center [615, 235] width 252 height 19
type input "[GEOGRAPHIC_DATA], [GEOGRAPHIC_DATA]"
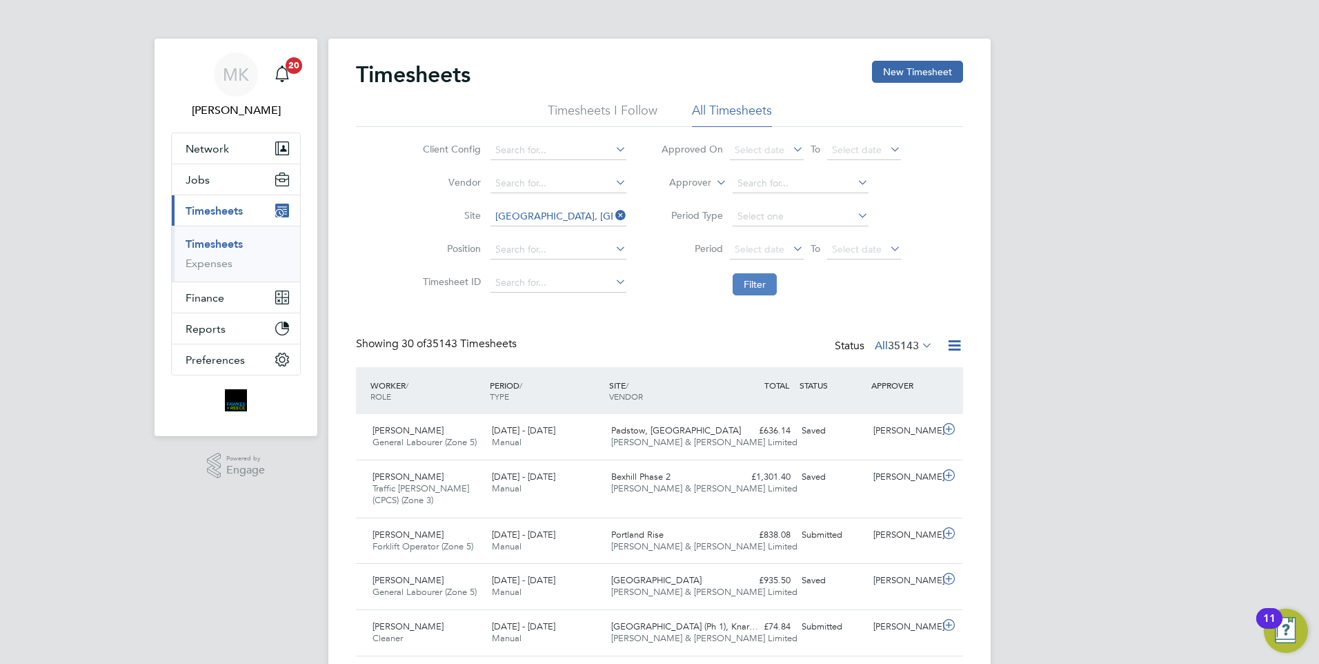
click at [754, 284] on button "Filter" at bounding box center [755, 284] width 44 height 22
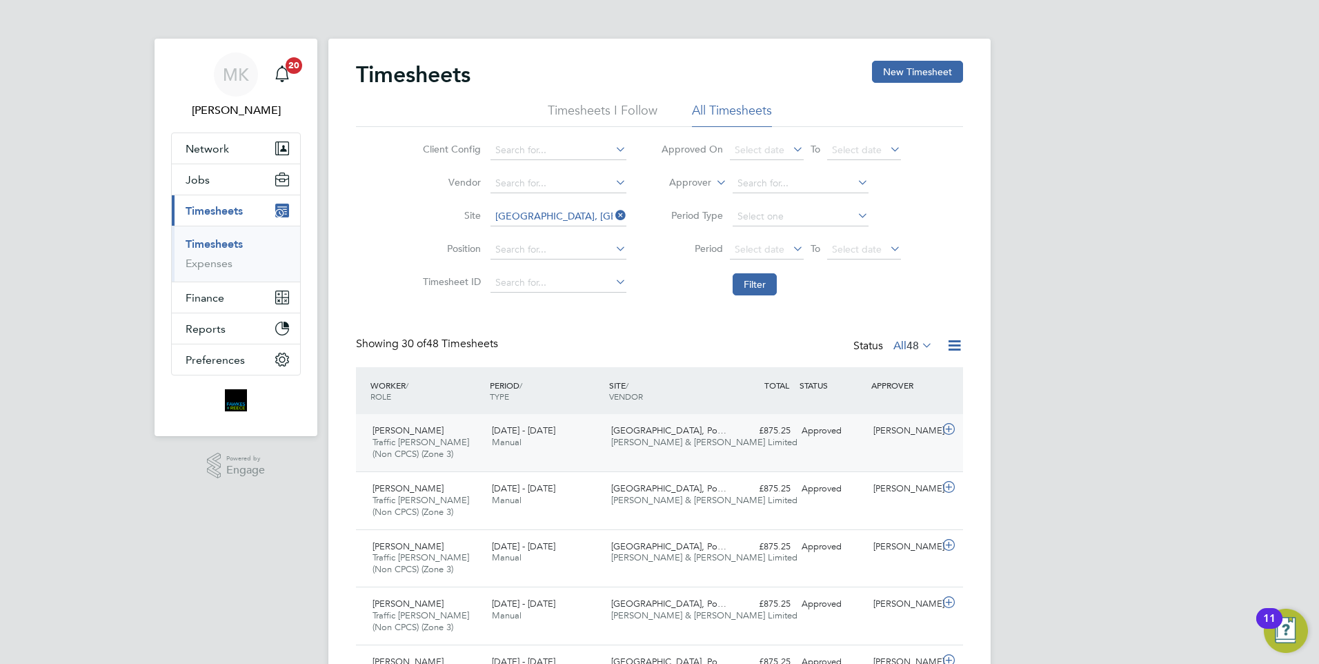
click at [729, 439] on div "£875.25 Approved" at bounding box center [761, 431] width 72 height 23
